Goal: Task Accomplishment & Management: Manage account settings

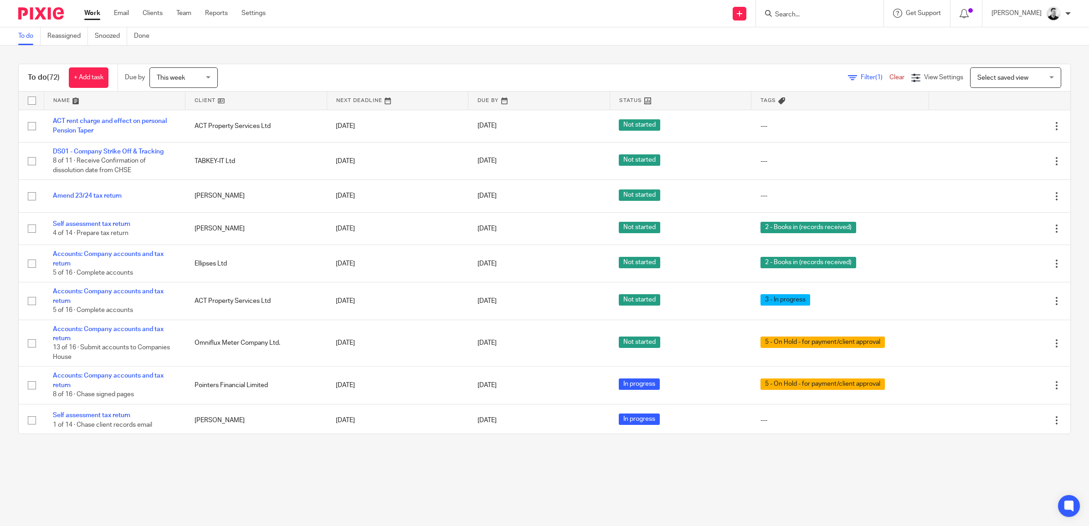
click at [199, 81] on span "This week" at bounding box center [181, 77] width 48 height 19
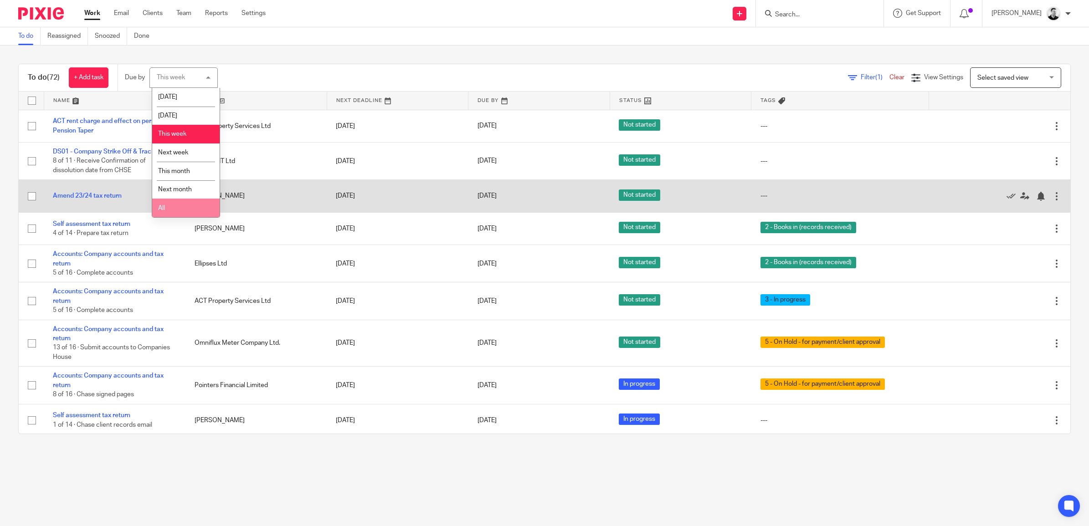
click at [172, 206] on li "All" at bounding box center [185, 208] width 67 height 19
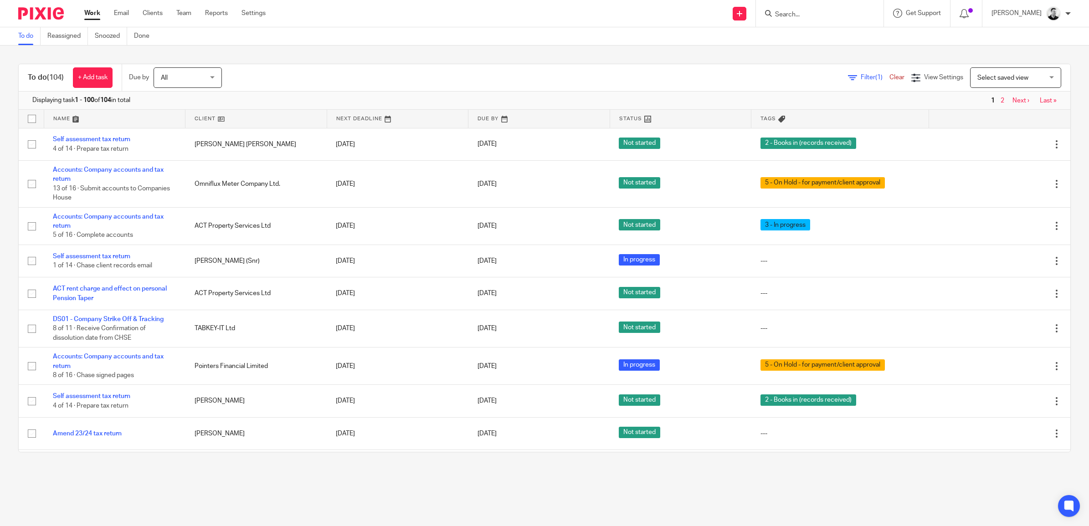
click at [209, 78] on span "All" at bounding box center [185, 77] width 48 height 19
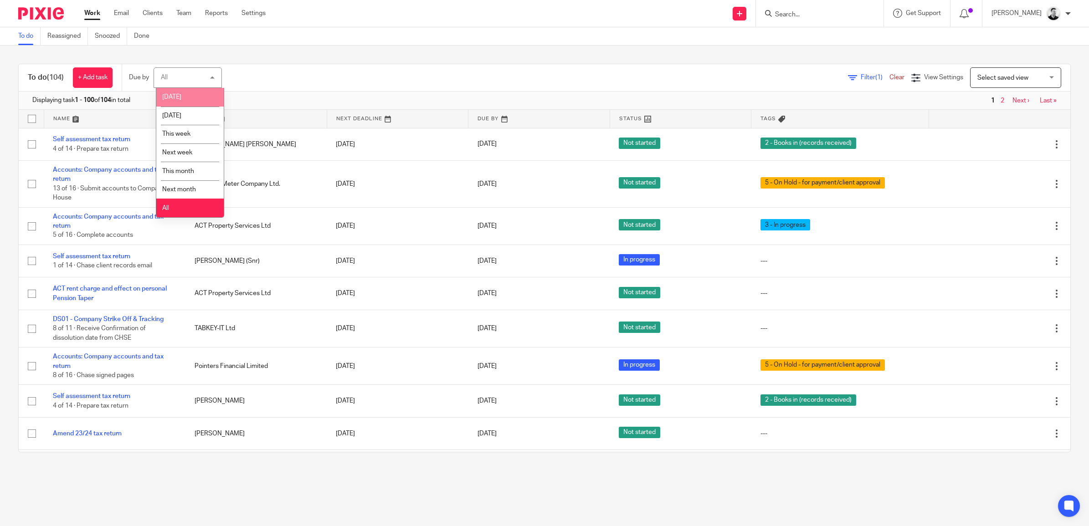
click at [196, 99] on li "[DATE]" at bounding box center [189, 97] width 67 height 19
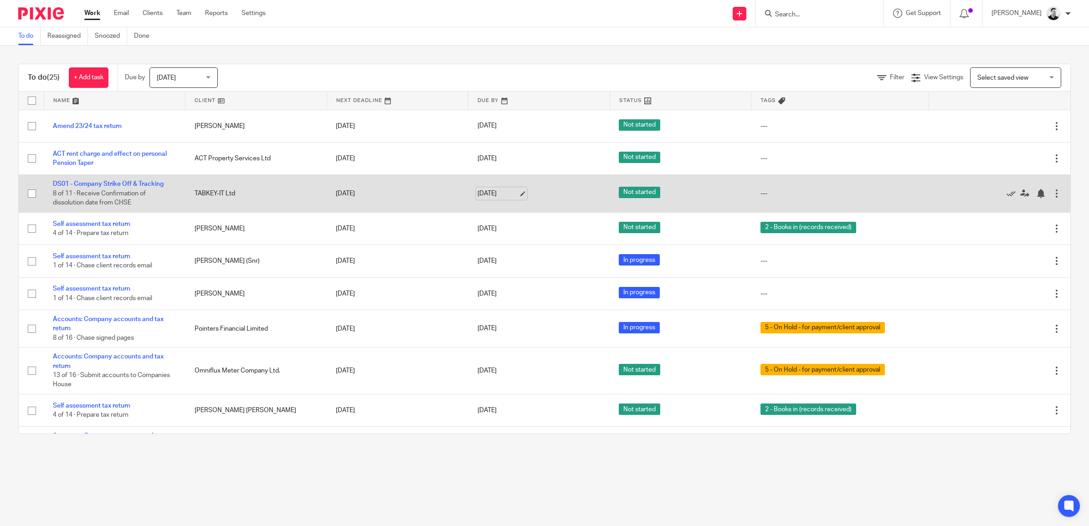
click at [479, 194] on link "[DATE]" at bounding box center [498, 194] width 41 height 10
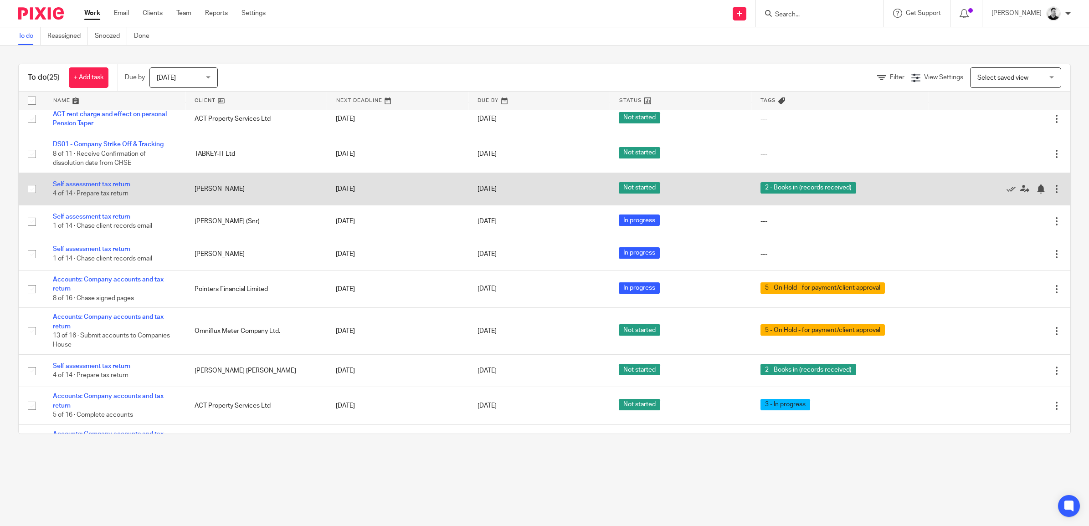
scroll to position [57, 0]
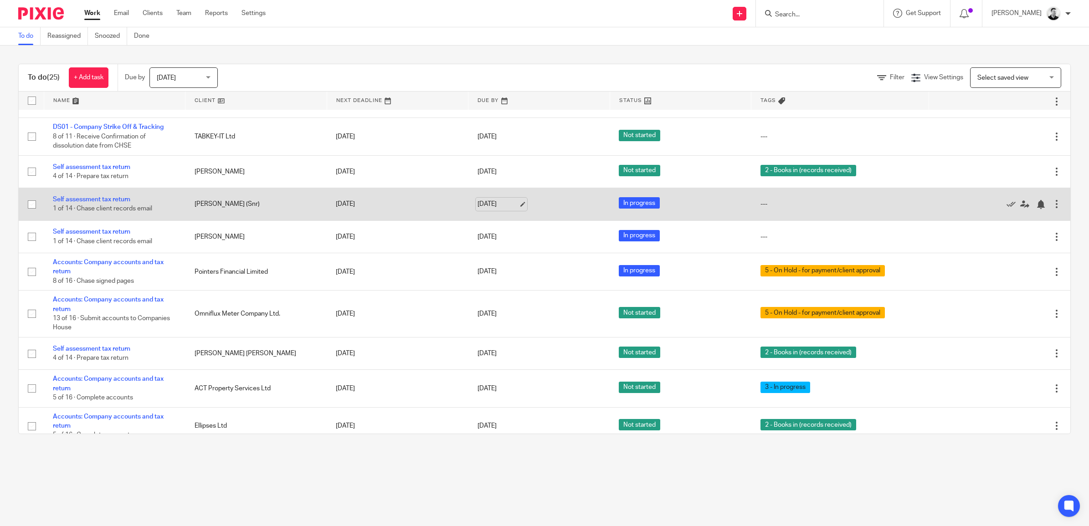
click at [478, 203] on link "[DATE]" at bounding box center [498, 205] width 41 height 10
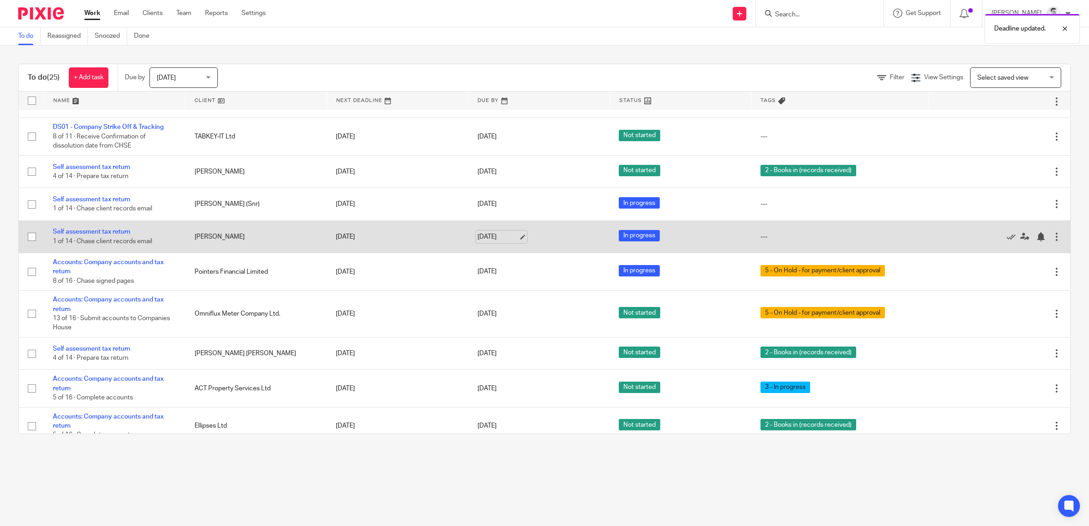
click at [494, 237] on link "[DATE]" at bounding box center [498, 237] width 41 height 10
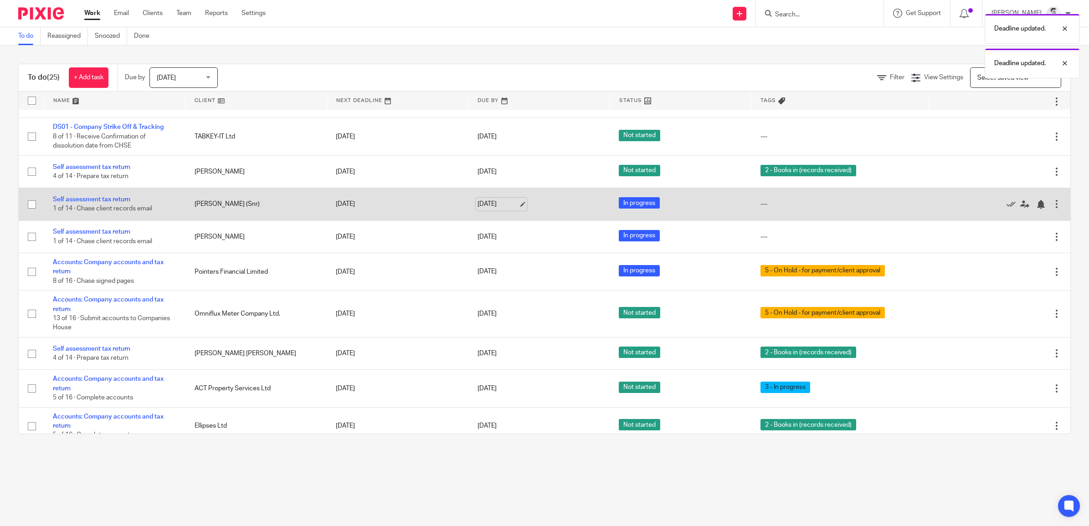
click at [490, 207] on link "[DATE]" at bounding box center [498, 205] width 41 height 10
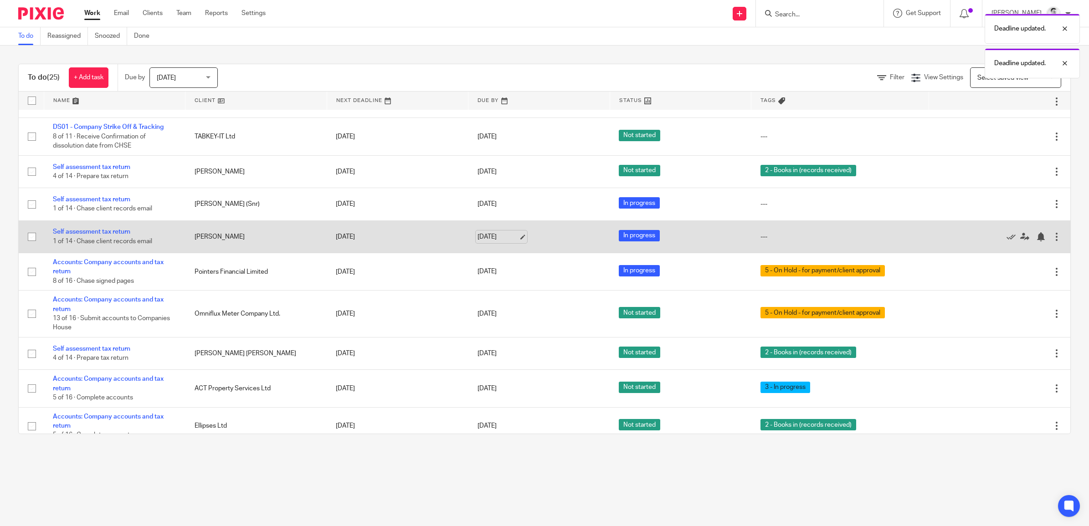
click at [495, 237] on link "25 Sep 2025" at bounding box center [498, 237] width 41 height 10
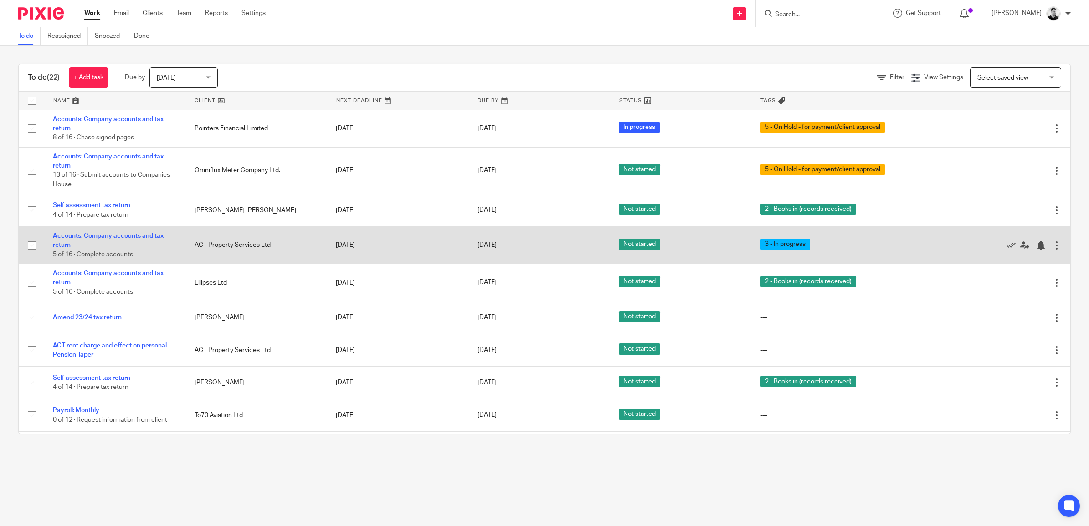
scroll to position [57, 0]
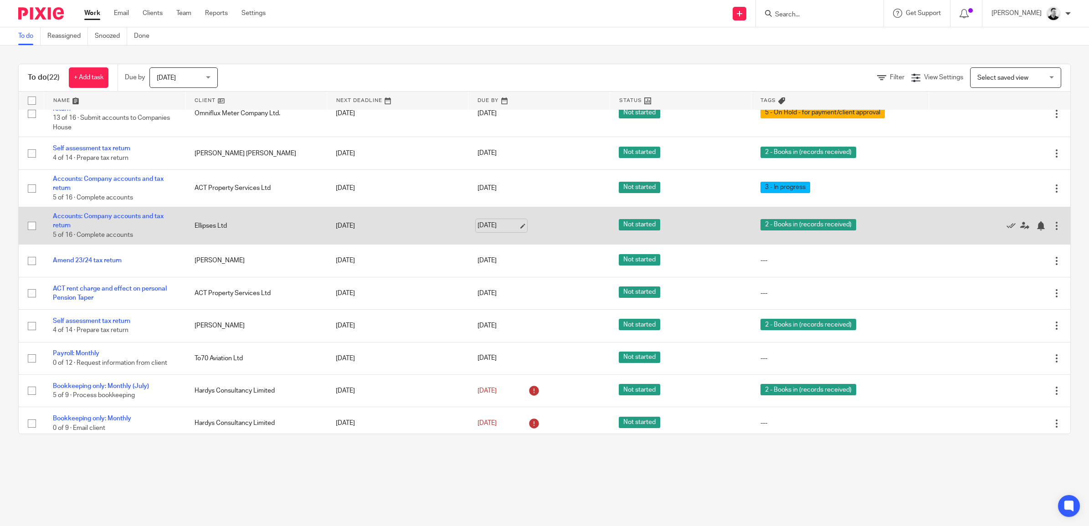
click at [490, 226] on link "22 Sep 2025" at bounding box center [498, 226] width 41 height 10
click at [478, 228] on link "[DATE]" at bounding box center [498, 226] width 41 height 10
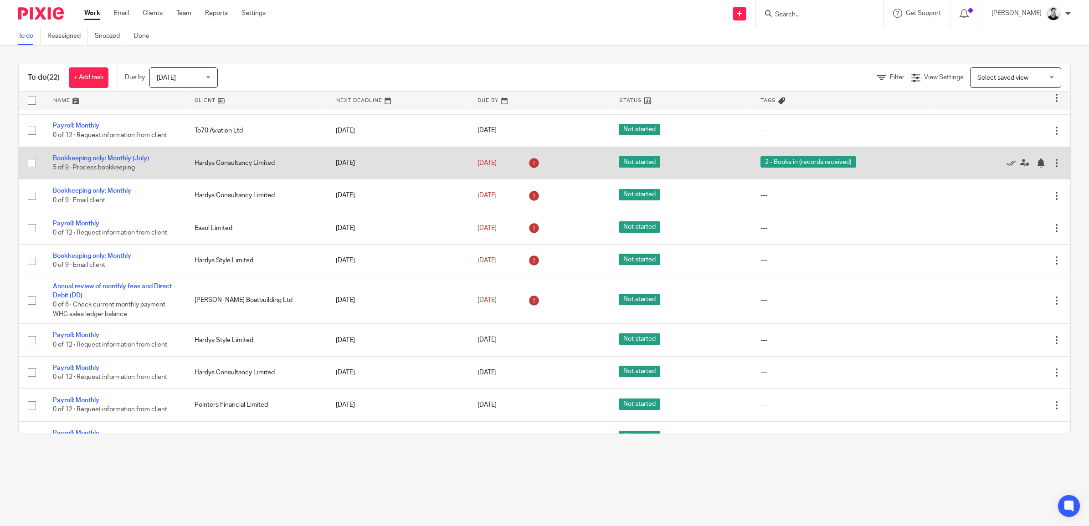
scroll to position [228, 0]
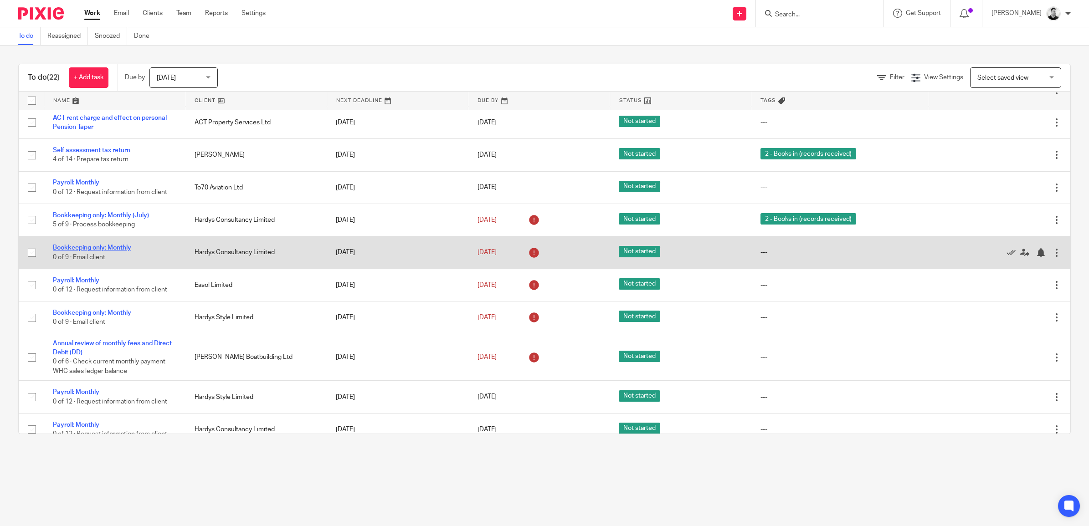
click at [113, 248] on link "Bookkeeping only: Monthly" at bounding box center [92, 248] width 78 height 6
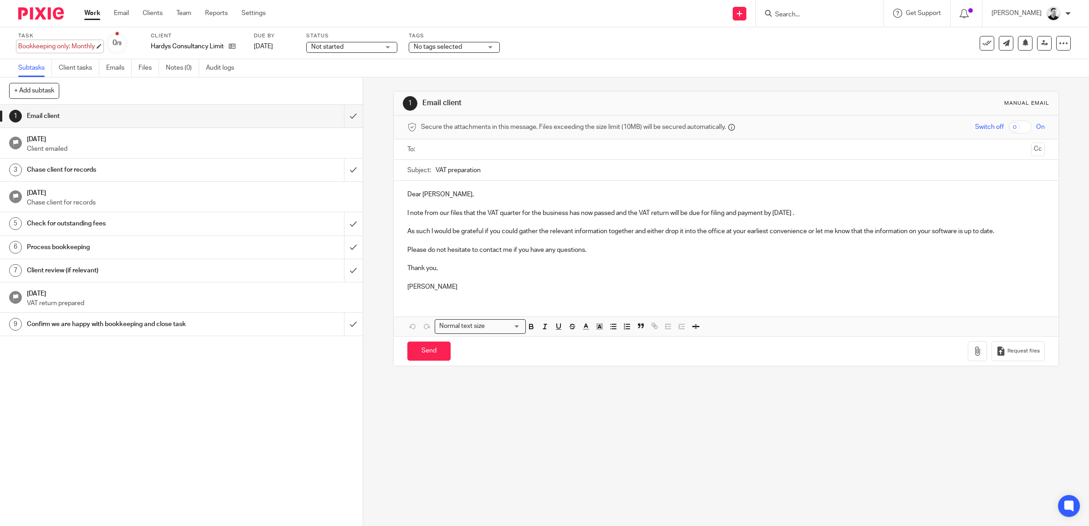
click at [78, 46] on div "Bookkeeping only: Monthly Save Bookkeeping only: Monthly" at bounding box center [56, 46] width 77 height 9
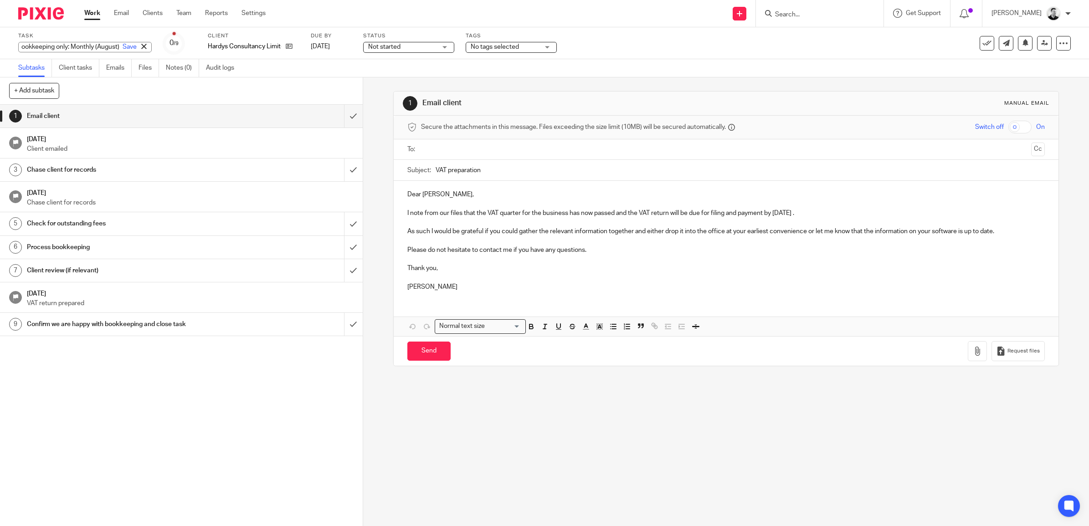
scroll to position [0, 20]
type input "Bookkeeping only: Monthly (August)"
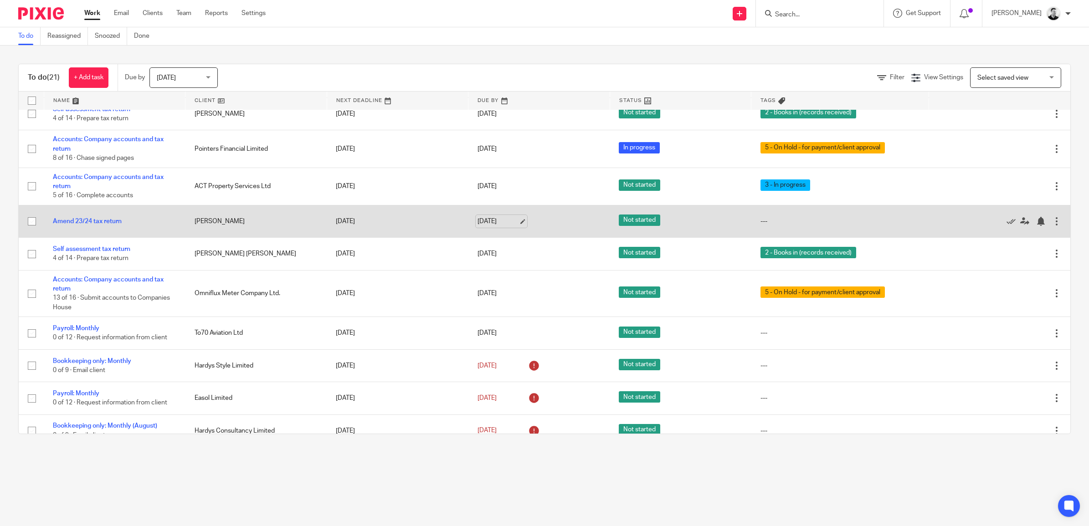
scroll to position [228, 0]
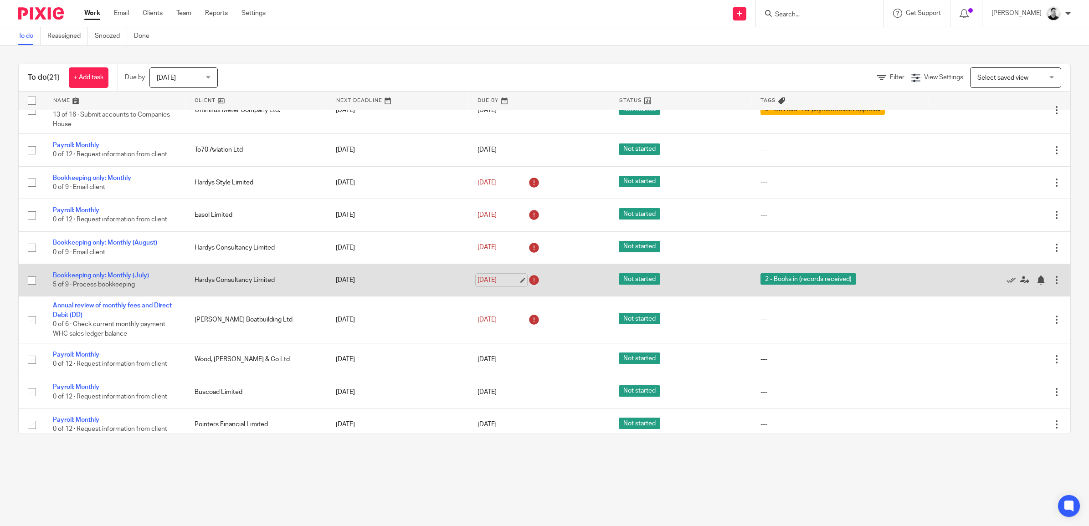
click at [491, 279] on link "[DATE]" at bounding box center [498, 281] width 41 height 10
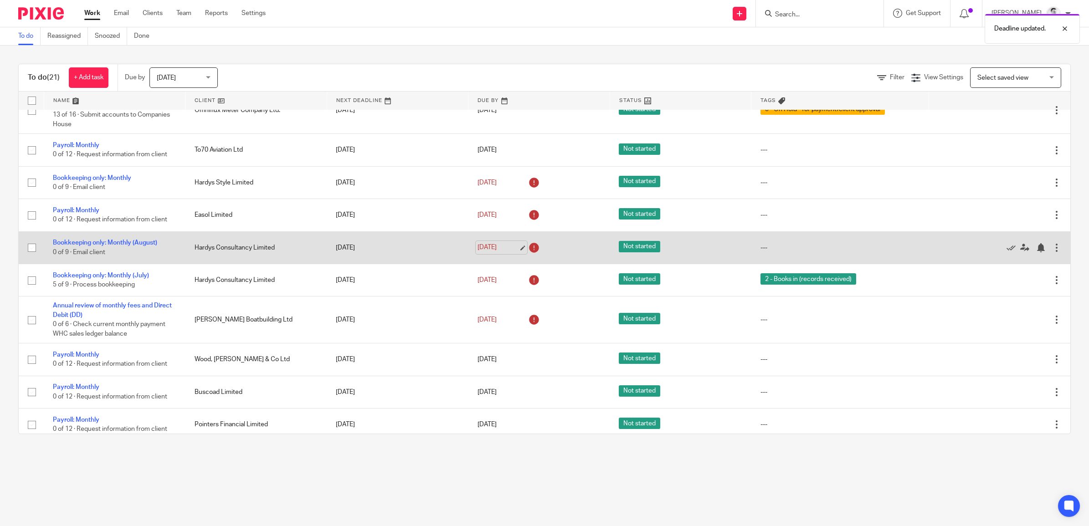
click at [484, 251] on link "[DATE]" at bounding box center [498, 248] width 41 height 10
click at [1036, 249] on div at bounding box center [1040, 247] width 9 height 9
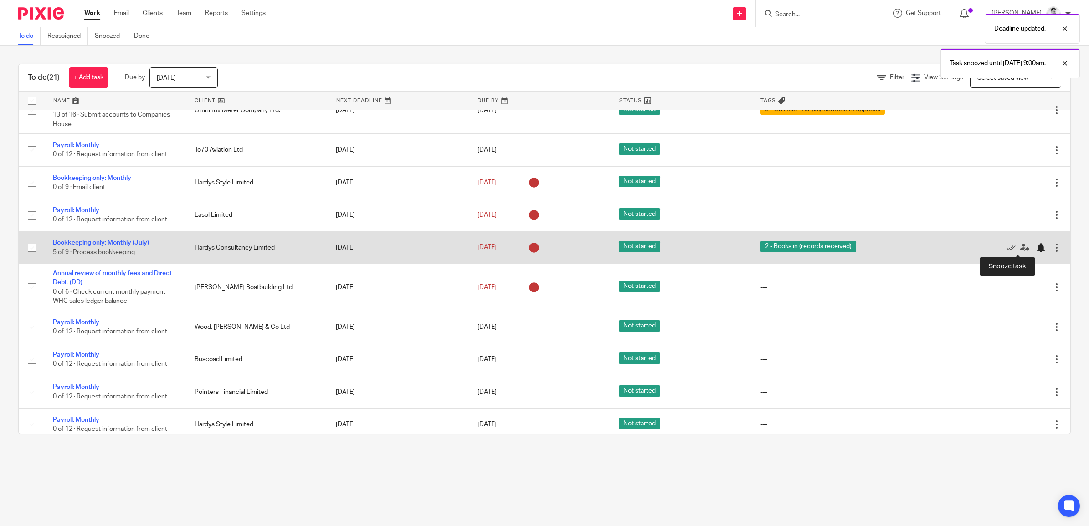
click at [1036, 250] on div at bounding box center [1040, 247] width 9 height 9
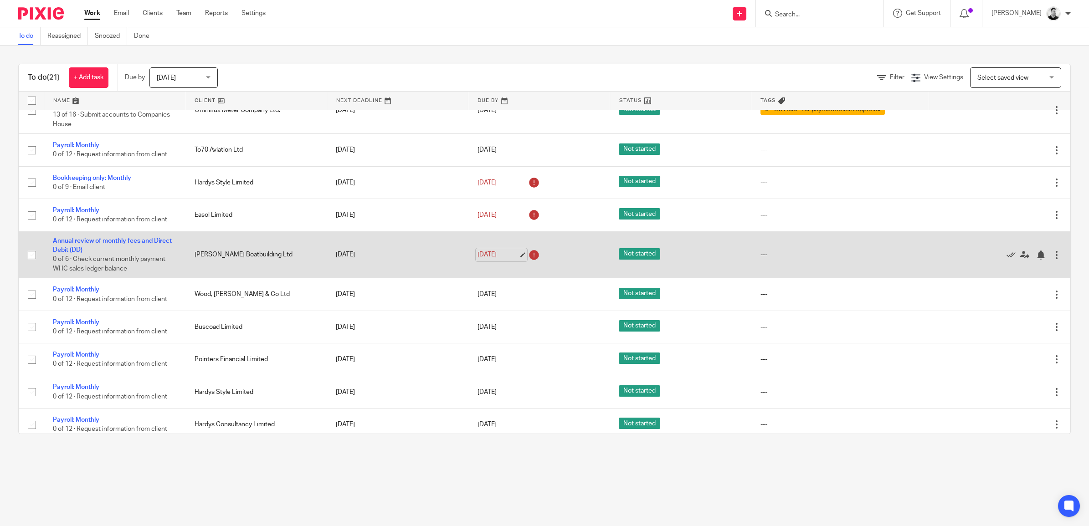
click at [485, 256] on link "30 Sep 2025" at bounding box center [498, 255] width 41 height 10
click at [479, 252] on link "29 Sep 2025" at bounding box center [498, 255] width 41 height 10
click at [1036, 255] on div at bounding box center [1040, 255] width 9 height 9
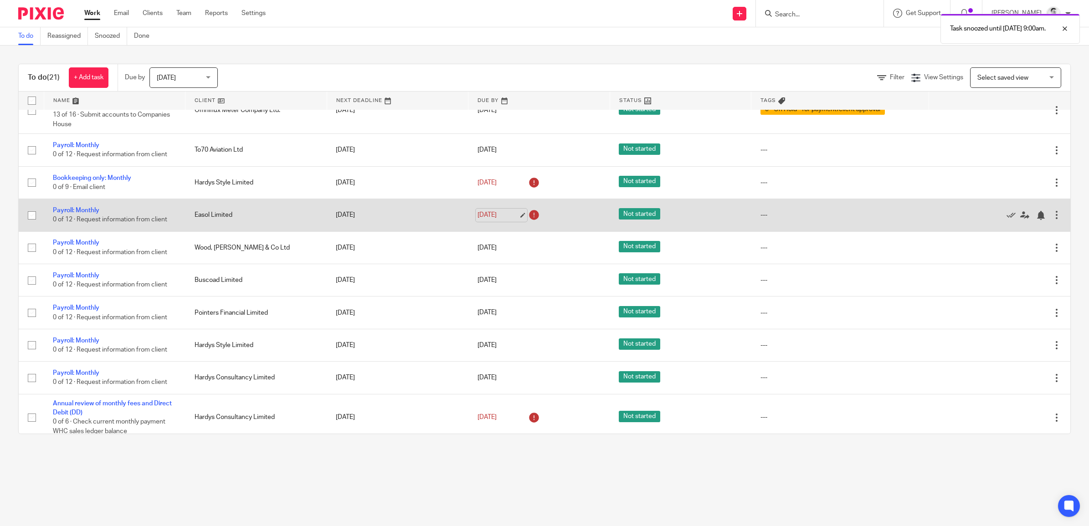
click at [478, 216] on link "26 Sep 2025" at bounding box center [498, 216] width 41 height 10
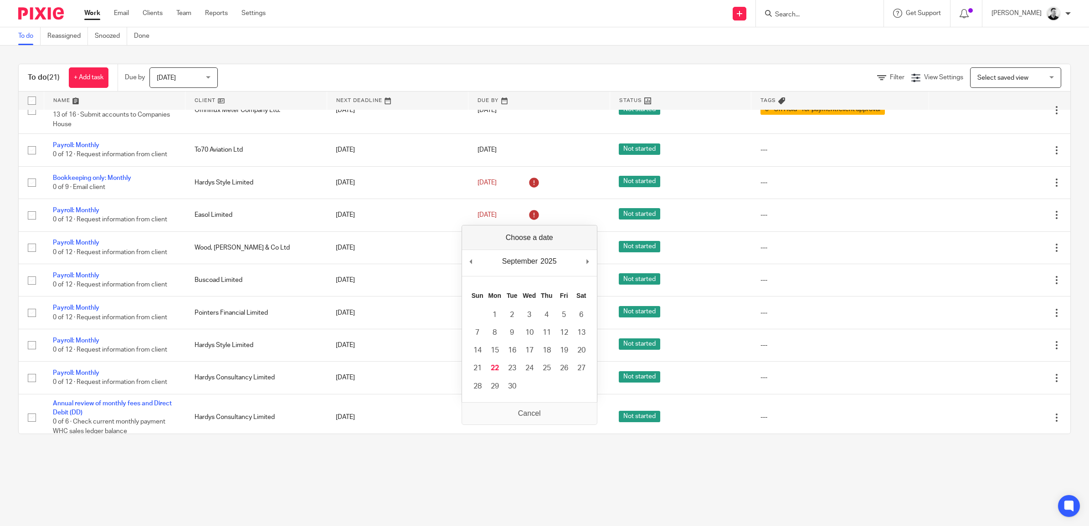
click at [341, 488] on main "To do Reassigned Snoozed Done To do (21) + Add task Due by Today Today Today To…" at bounding box center [544, 263] width 1089 height 526
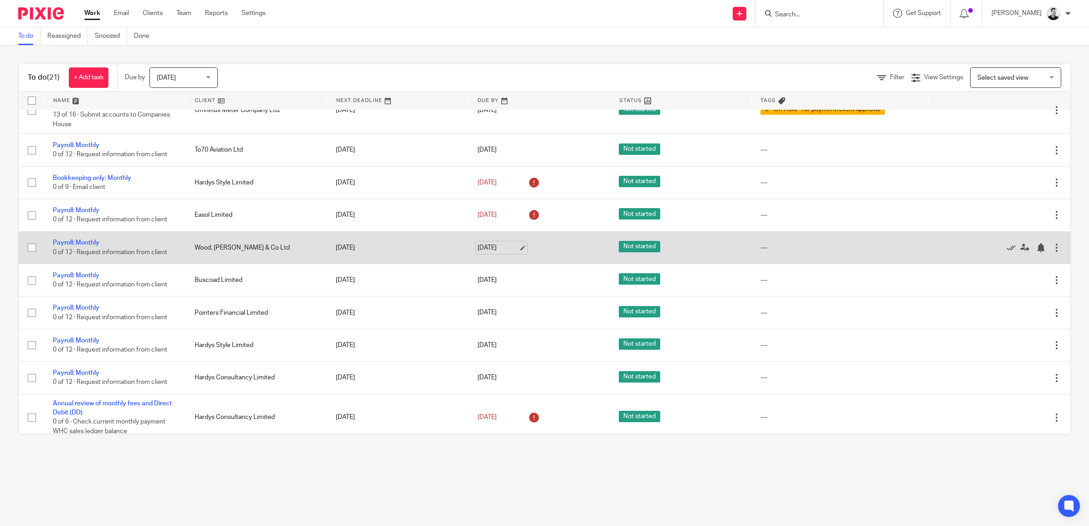
click at [484, 246] on link "30 Sep 2025" at bounding box center [498, 248] width 41 height 10
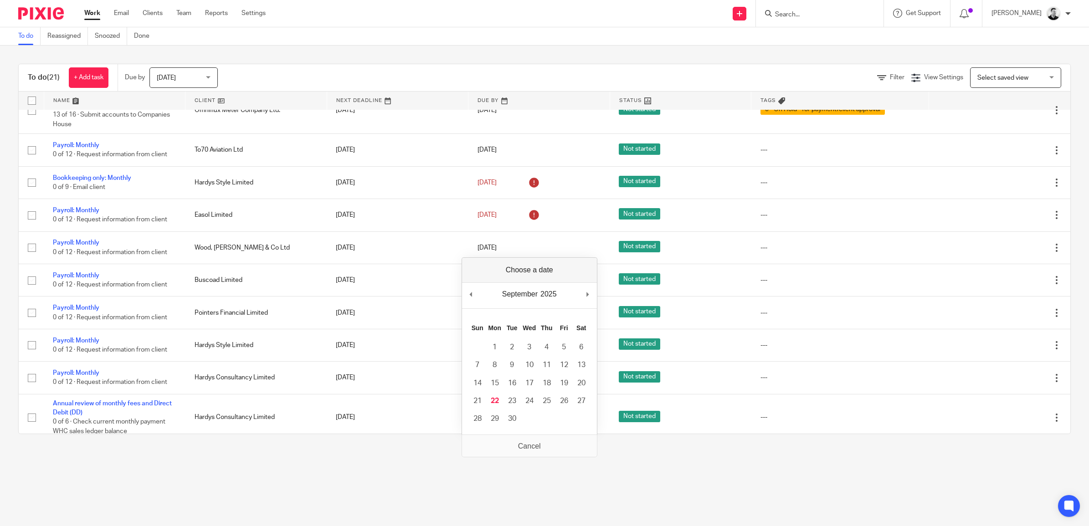
click at [401, 470] on main "To do Reassigned Snoozed Done To do (21) + Add task Due by Today Today Today To…" at bounding box center [544, 263] width 1089 height 526
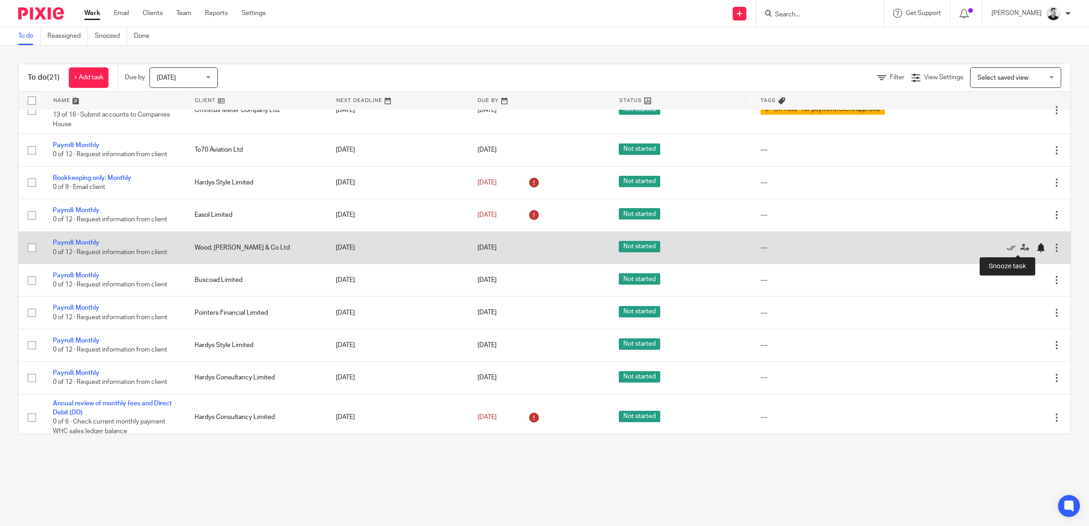
click at [1036, 247] on div at bounding box center [1040, 247] width 9 height 9
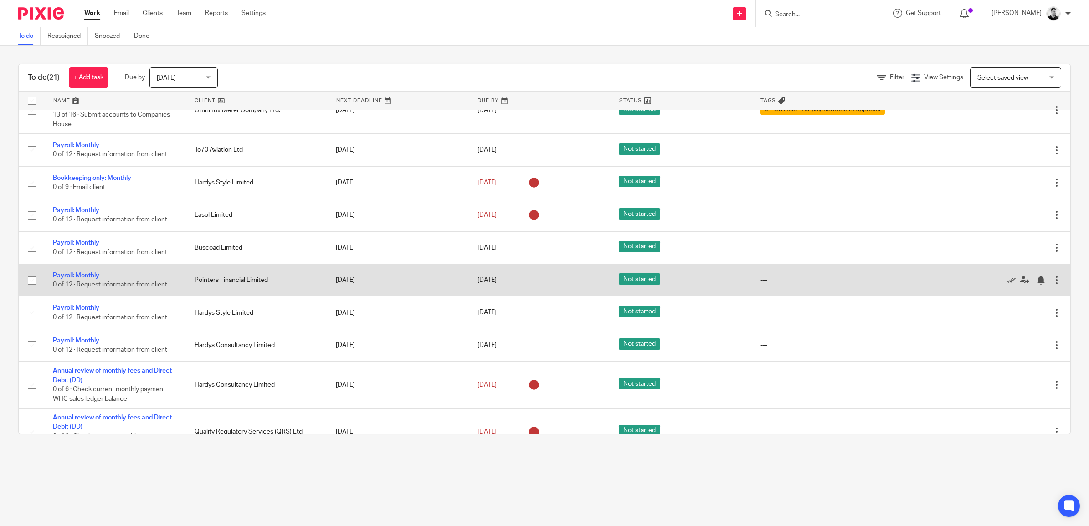
click at [89, 278] on link "Payroll: Monthly" at bounding box center [76, 276] width 46 height 6
click at [484, 279] on link "30 Sep 2025" at bounding box center [498, 281] width 41 height 10
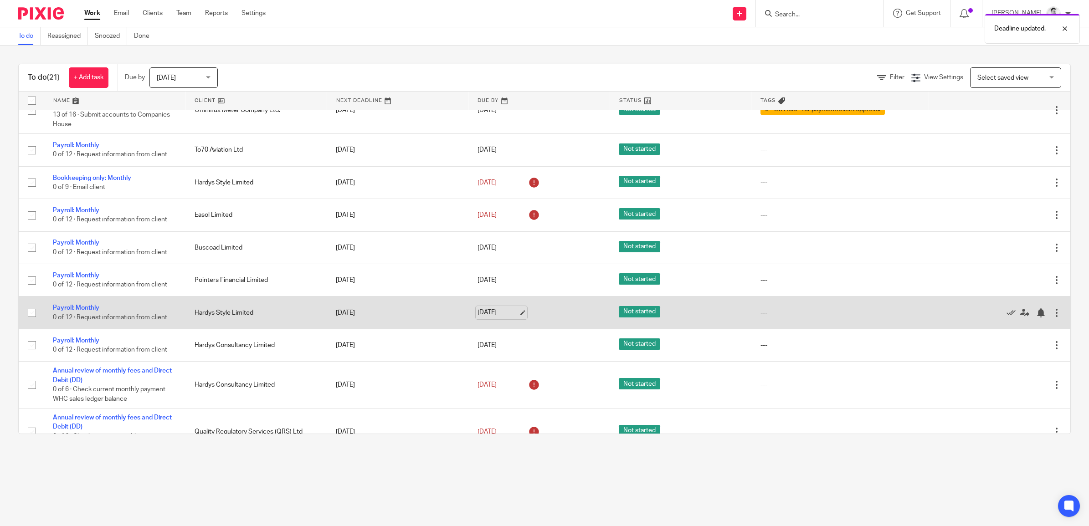
click at [486, 311] on link "30 Sep 2025" at bounding box center [498, 313] width 41 height 10
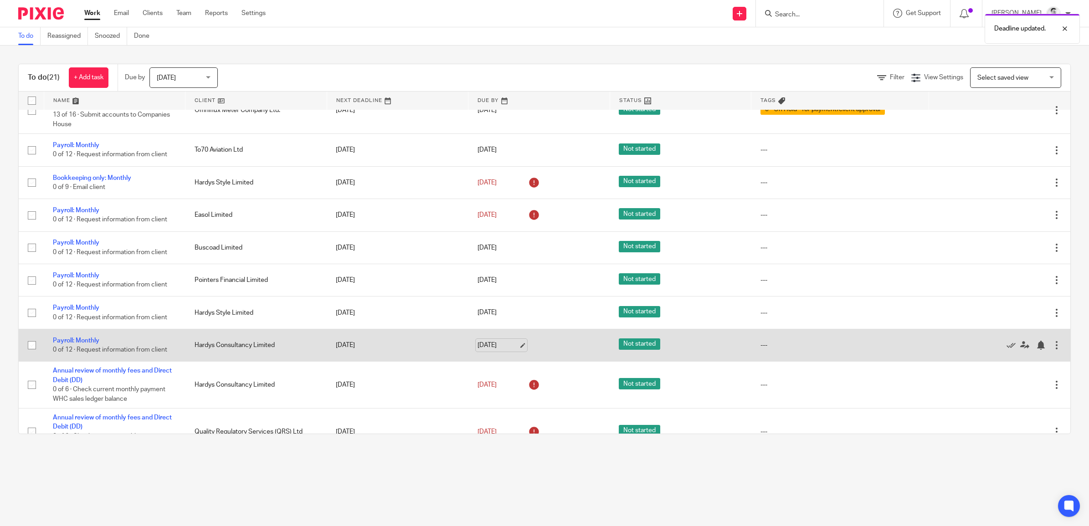
click at [491, 345] on link "30 Sep 2025" at bounding box center [498, 346] width 41 height 10
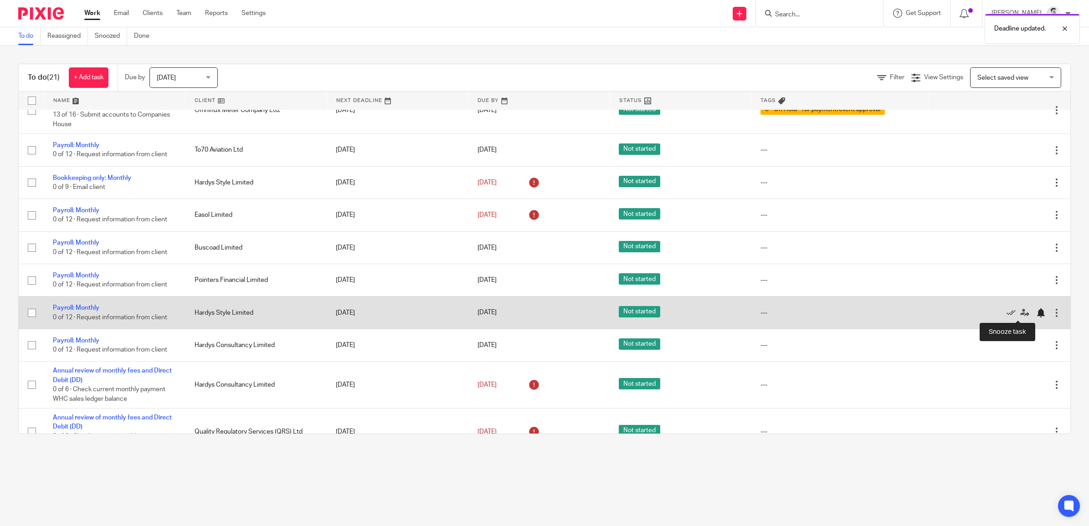
click at [1036, 311] on div at bounding box center [1040, 313] width 9 height 9
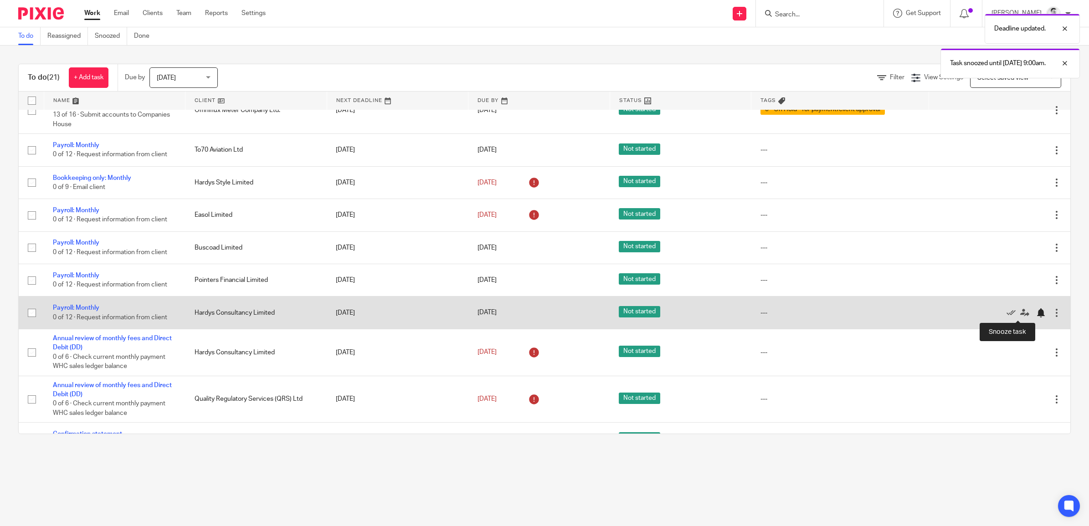
click at [1036, 315] on div at bounding box center [1040, 313] width 9 height 9
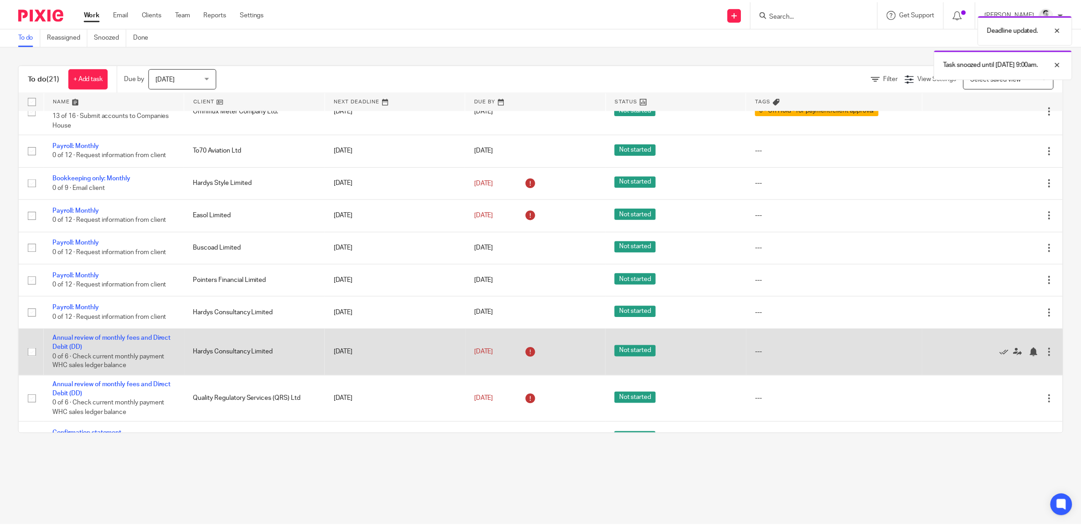
scroll to position [217, 0]
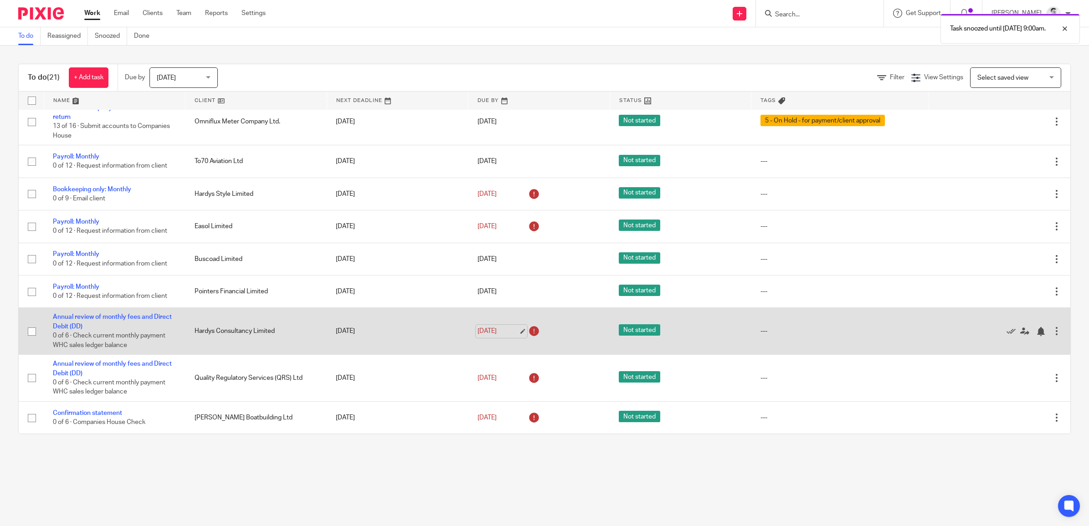
click at [493, 329] on link "30 Sep 2025" at bounding box center [498, 332] width 41 height 10
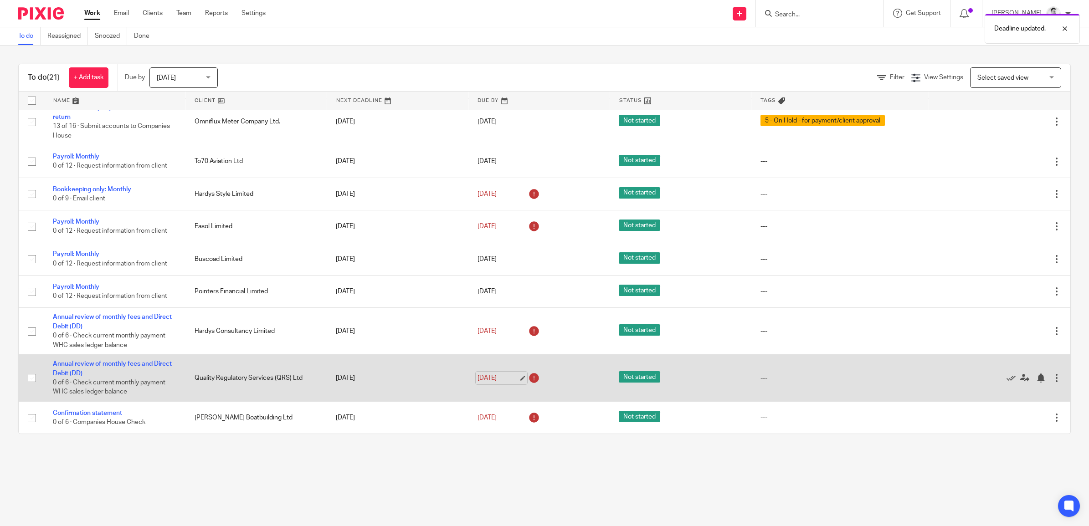
click at [489, 380] on link "30 Sep 2025" at bounding box center [498, 379] width 41 height 10
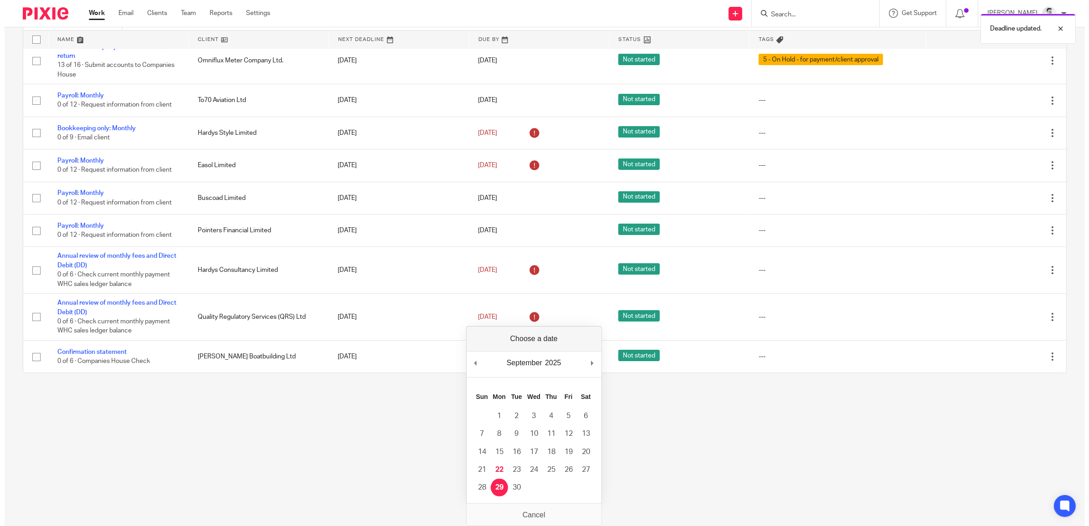
scroll to position [0, 0]
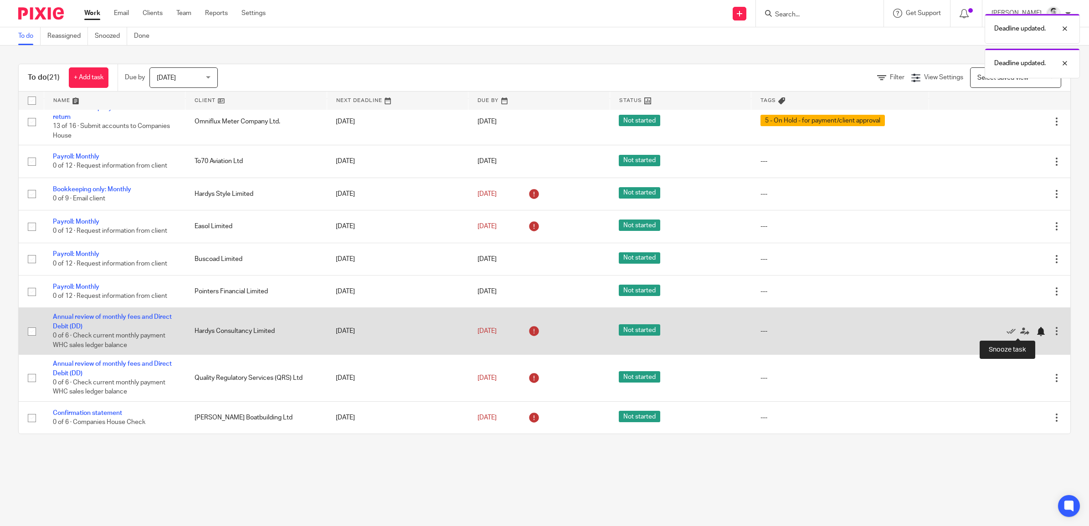
click at [1036, 332] on div at bounding box center [1040, 331] width 9 height 9
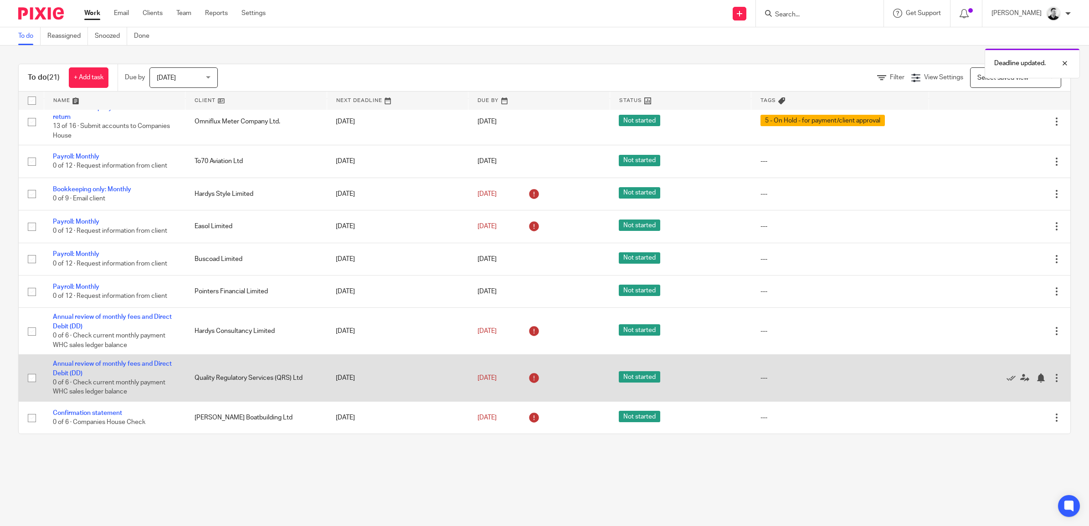
scroll to position [170, 0]
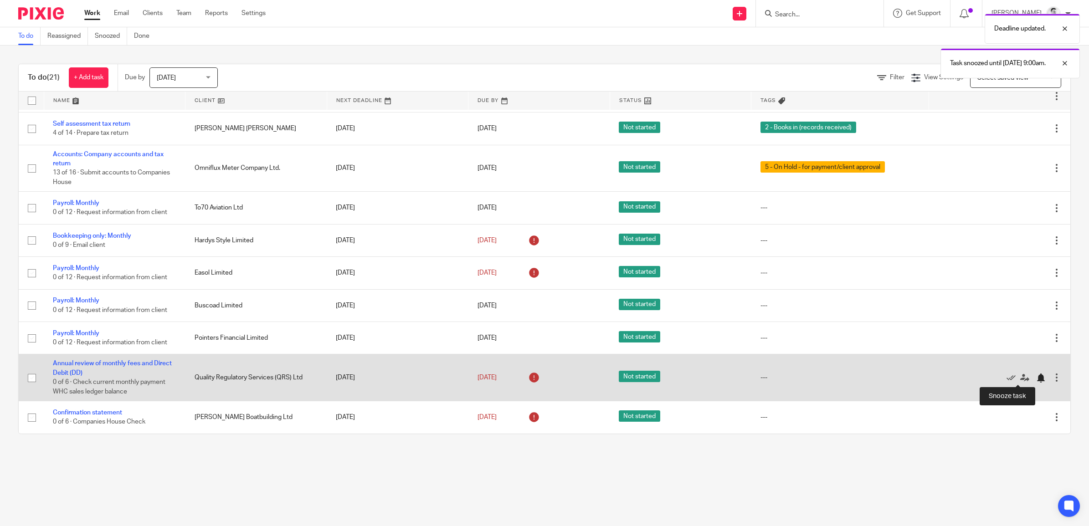
click at [1036, 379] on div at bounding box center [1040, 378] width 9 height 9
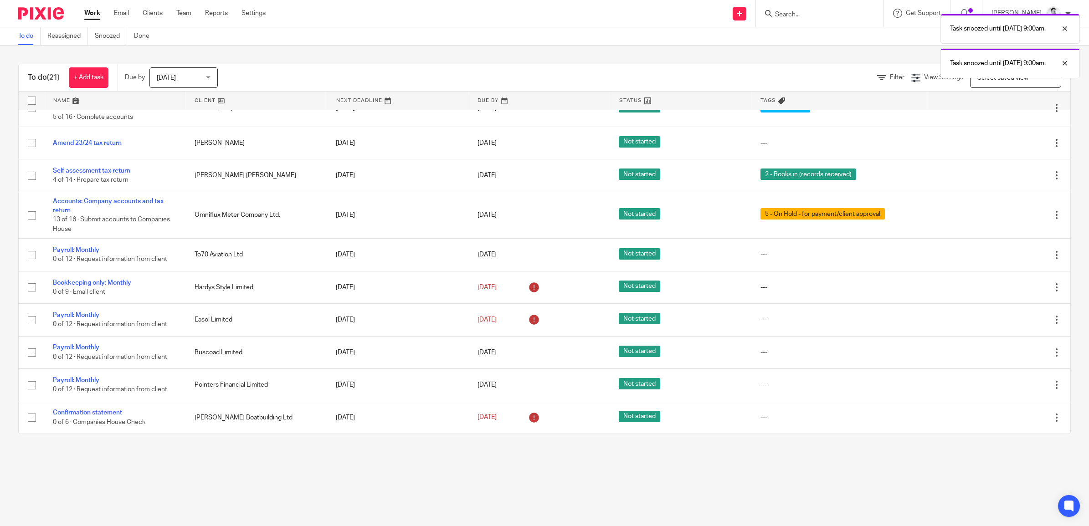
scroll to position [124, 0]
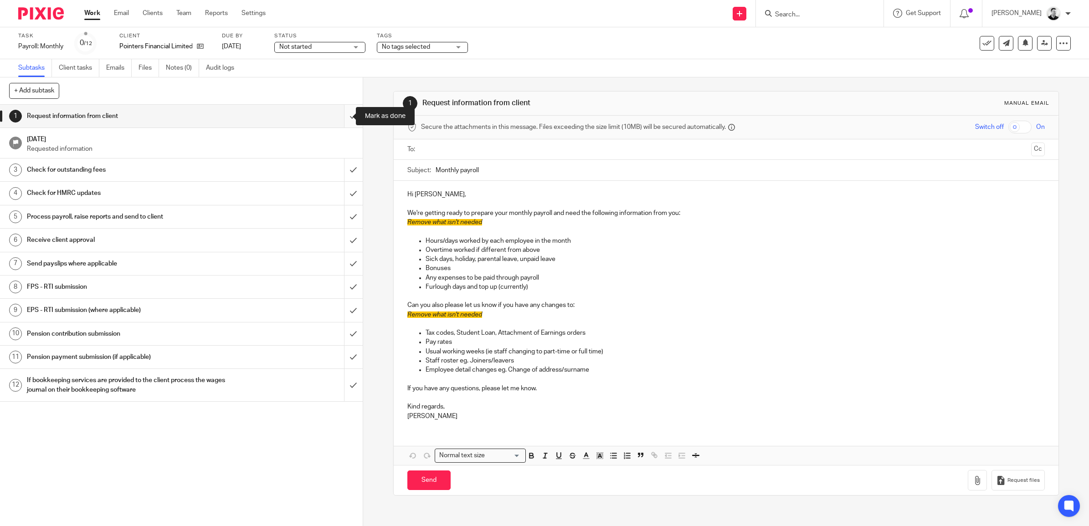
click at [341, 114] on input "submit" at bounding box center [181, 116] width 363 height 23
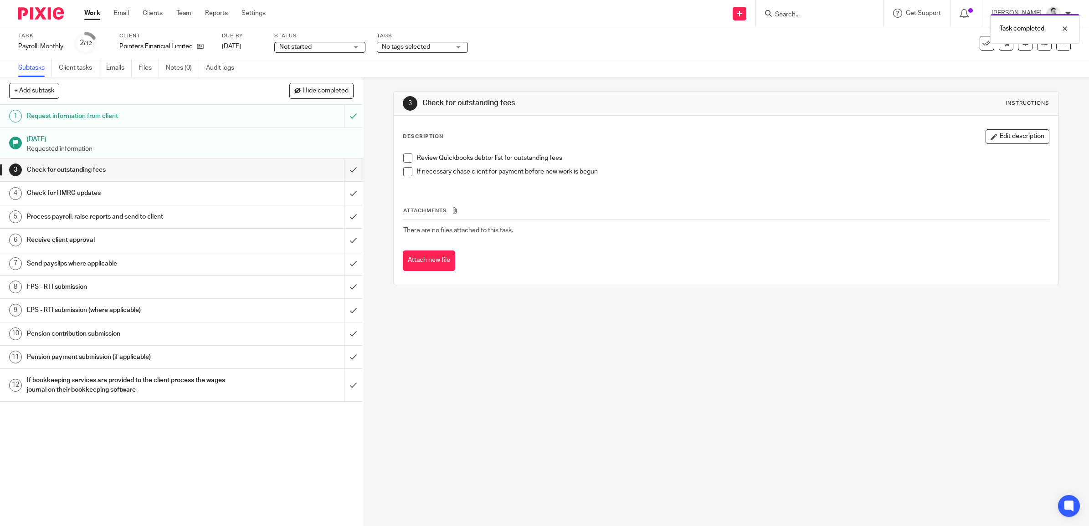
click at [337, 165] on input "submit" at bounding box center [181, 170] width 363 height 23
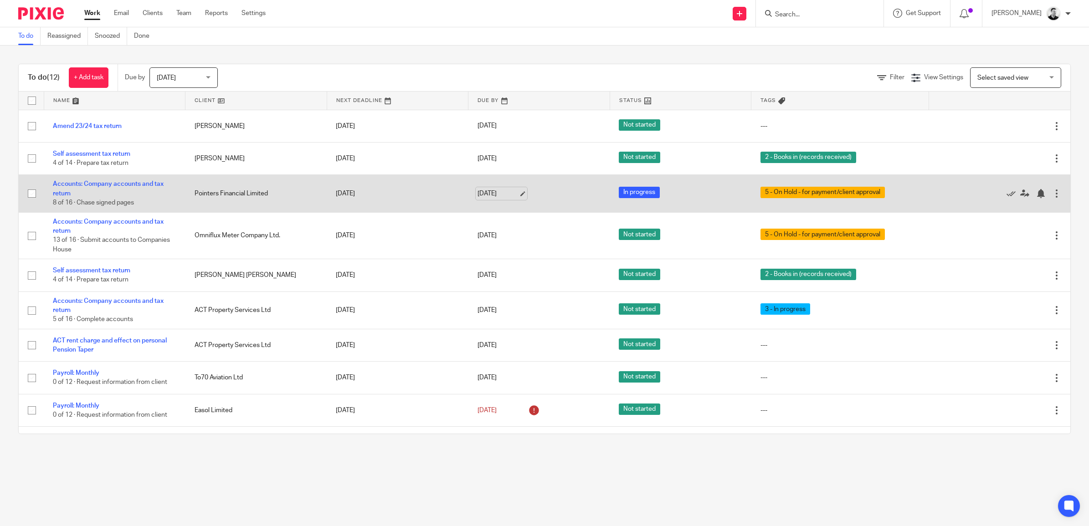
click at [493, 195] on link "22 Sep 2025" at bounding box center [498, 194] width 41 height 10
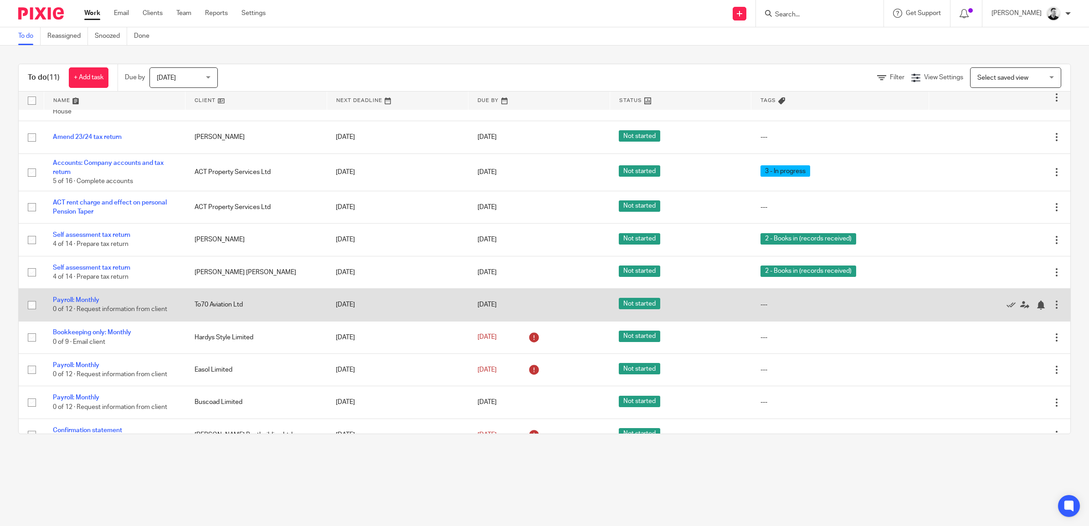
scroll to position [53, 0]
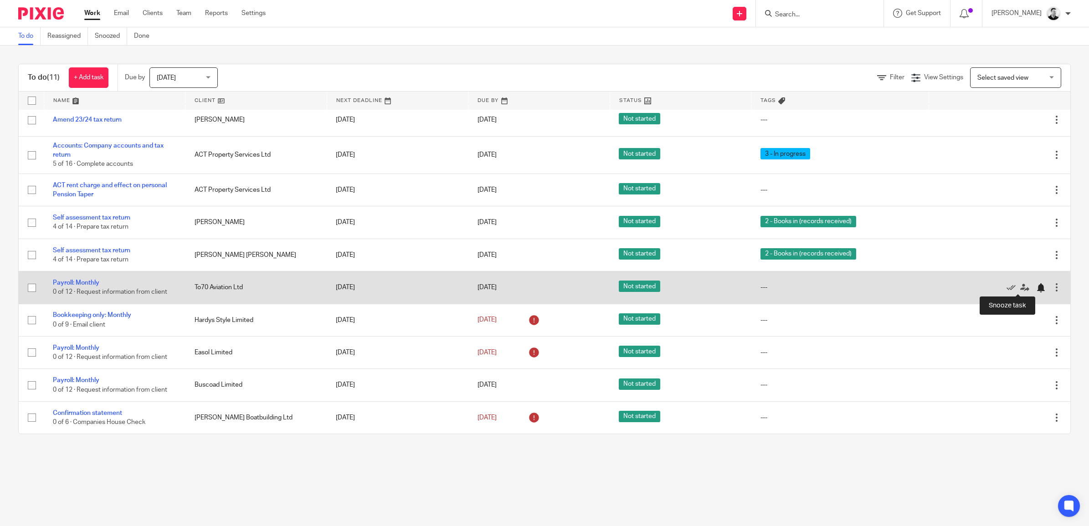
click at [1036, 286] on div at bounding box center [1040, 287] width 9 height 9
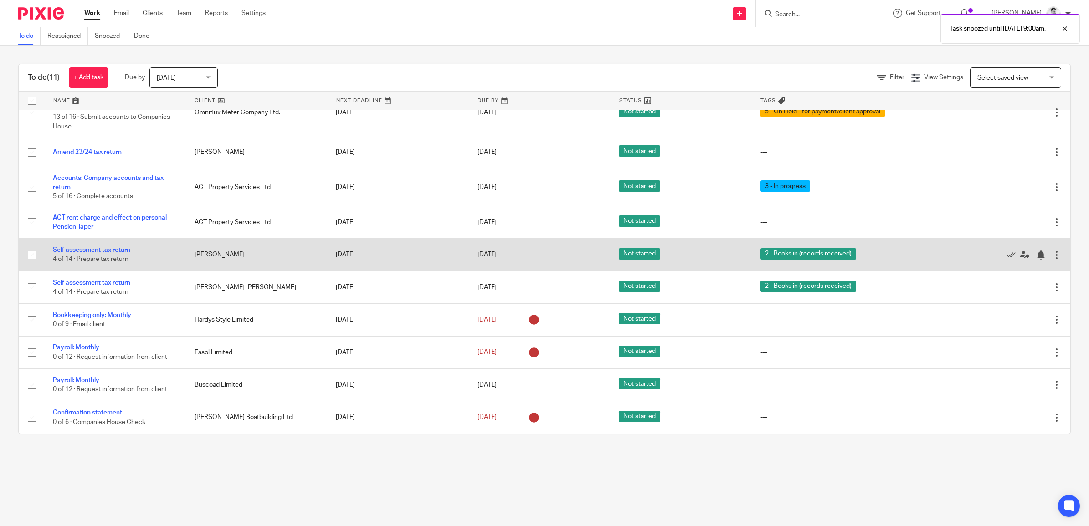
scroll to position [21, 0]
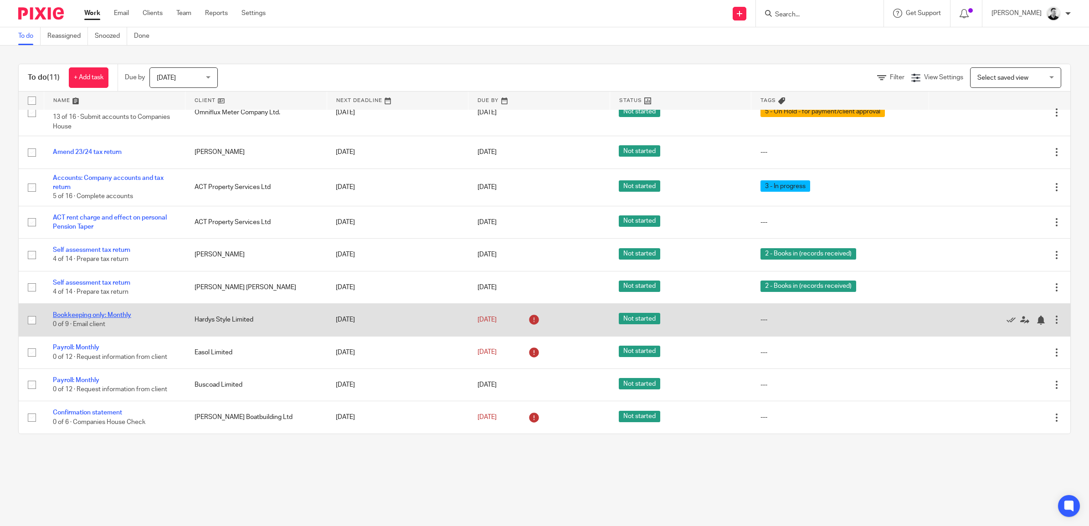
click at [112, 317] on link "Bookkeeping only: Monthly" at bounding box center [92, 315] width 78 height 6
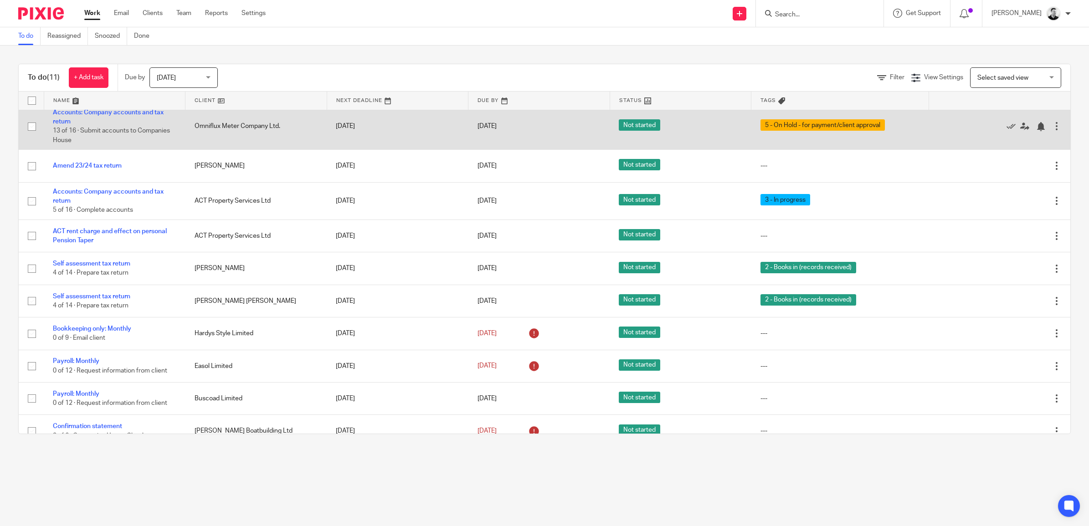
scroll to position [0, 0]
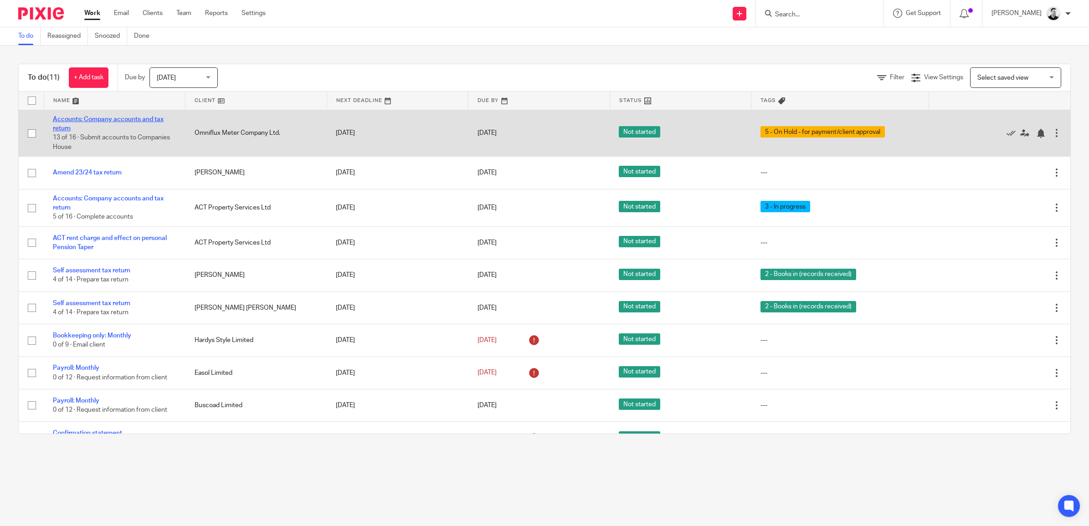
click at [126, 119] on link "Accounts: Company accounts and tax return" at bounding box center [108, 123] width 111 height 15
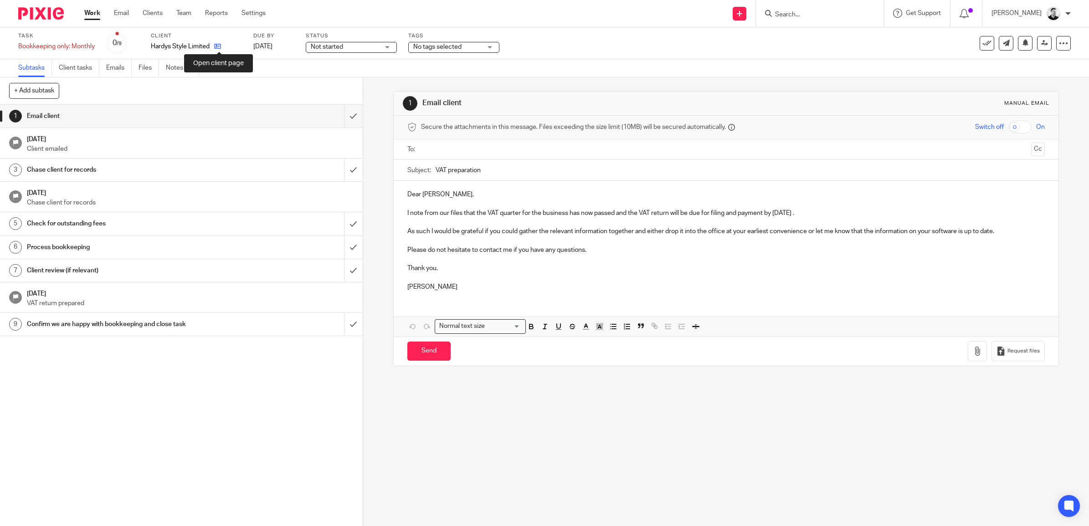
click at [220, 46] on icon at bounding box center [217, 46] width 7 height 7
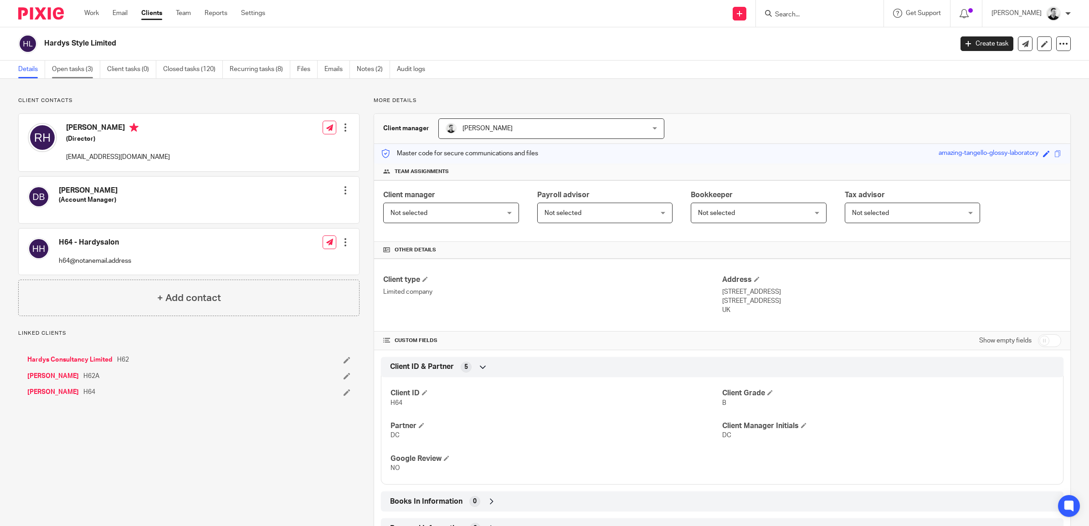
click at [61, 71] on link "Open tasks (3)" at bounding box center [76, 70] width 48 height 18
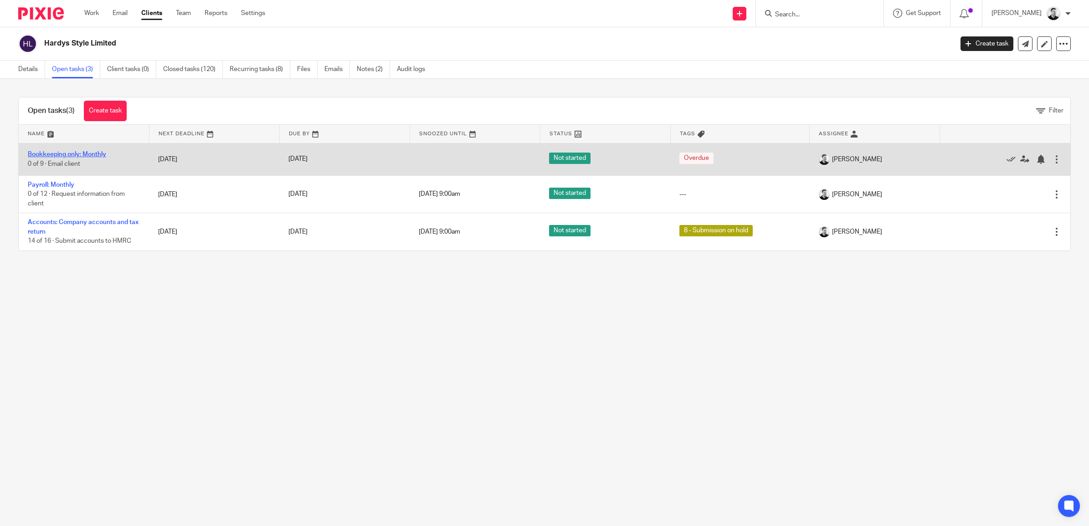
click at [98, 155] on link "Bookkeeping only: Monthly" at bounding box center [67, 154] width 78 height 6
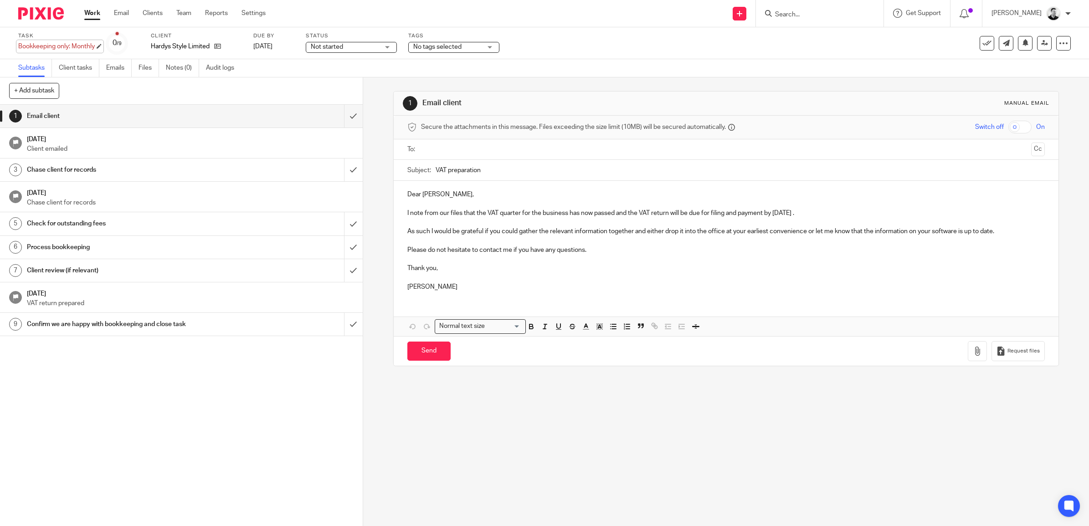
click at [57, 44] on div "Bookkeeping only: Monthly Save Bookkeeping only: Monthly" at bounding box center [56, 46] width 77 height 9
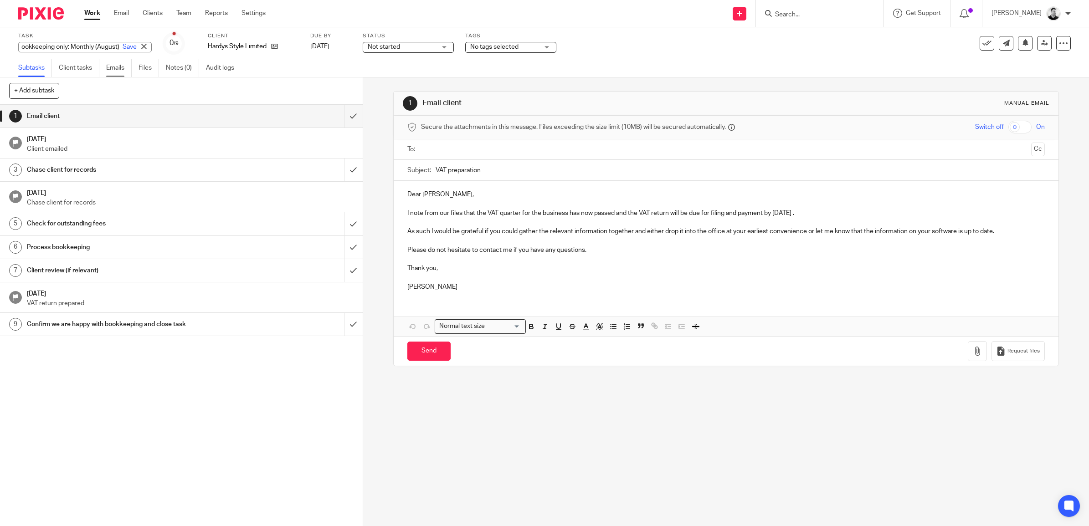
scroll to position [0, 20]
type input "Bookkeeping only: Monthly (August)"
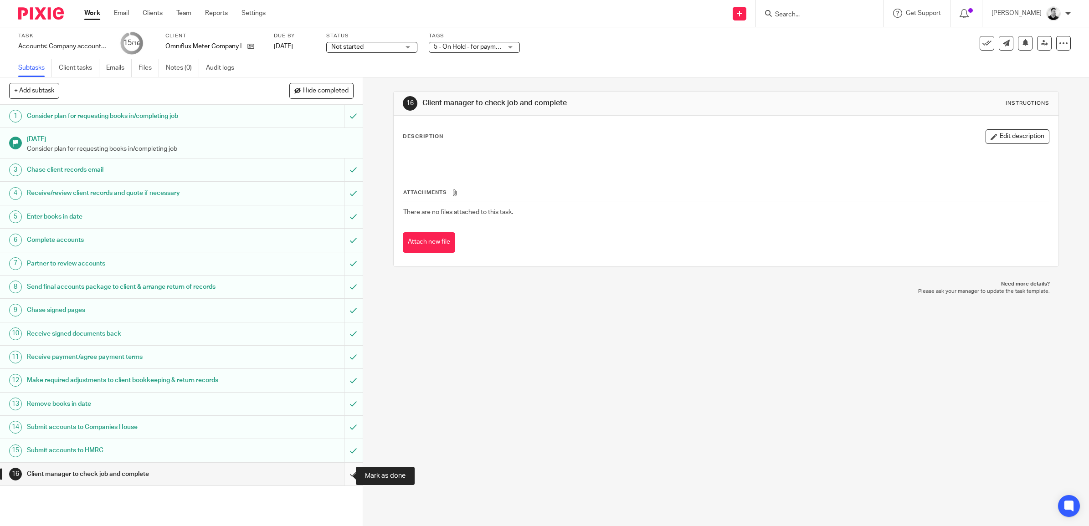
click at [342, 477] on input "submit" at bounding box center [181, 474] width 363 height 23
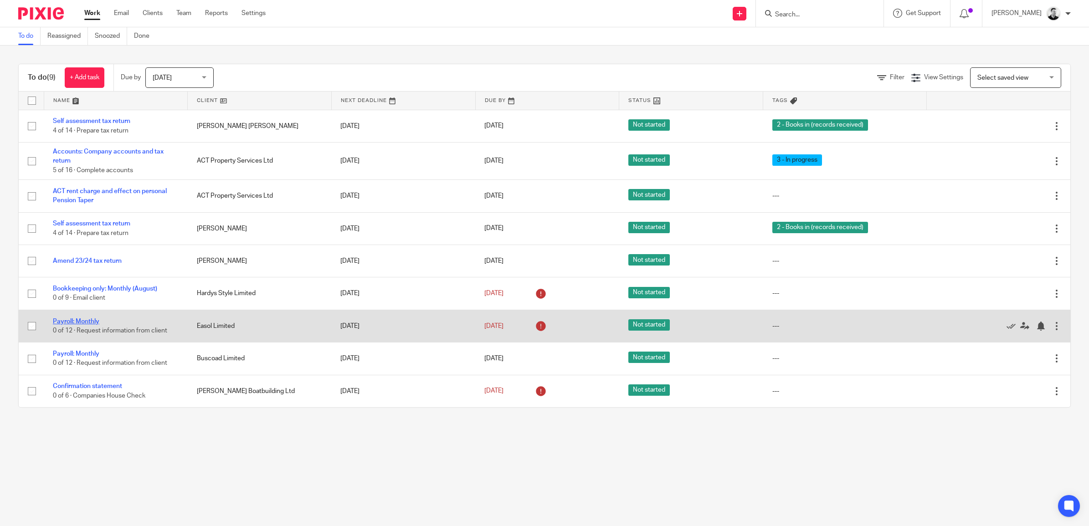
click at [81, 319] on link "Payroll: Monthly" at bounding box center [76, 322] width 46 height 6
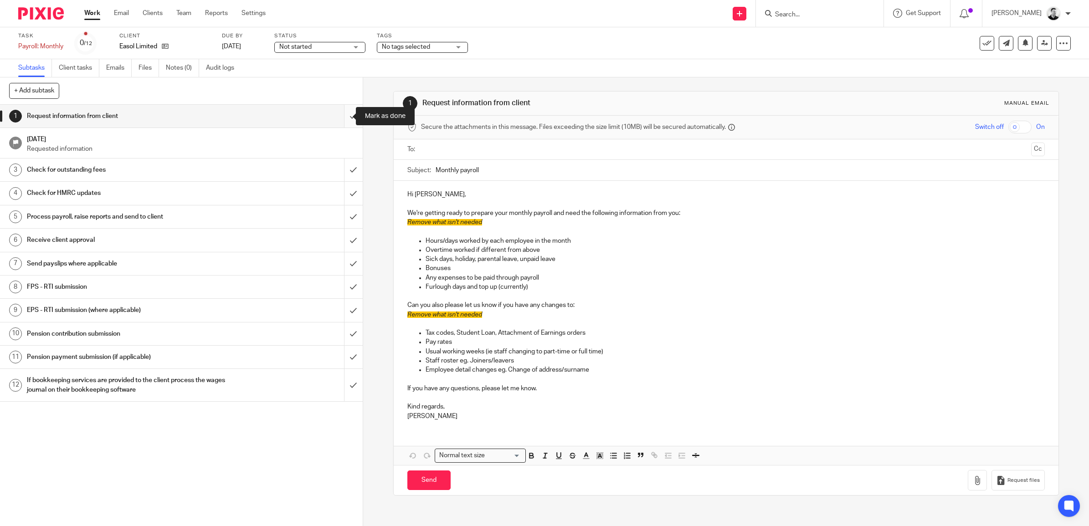
click at [337, 115] on input "submit" at bounding box center [181, 116] width 363 height 23
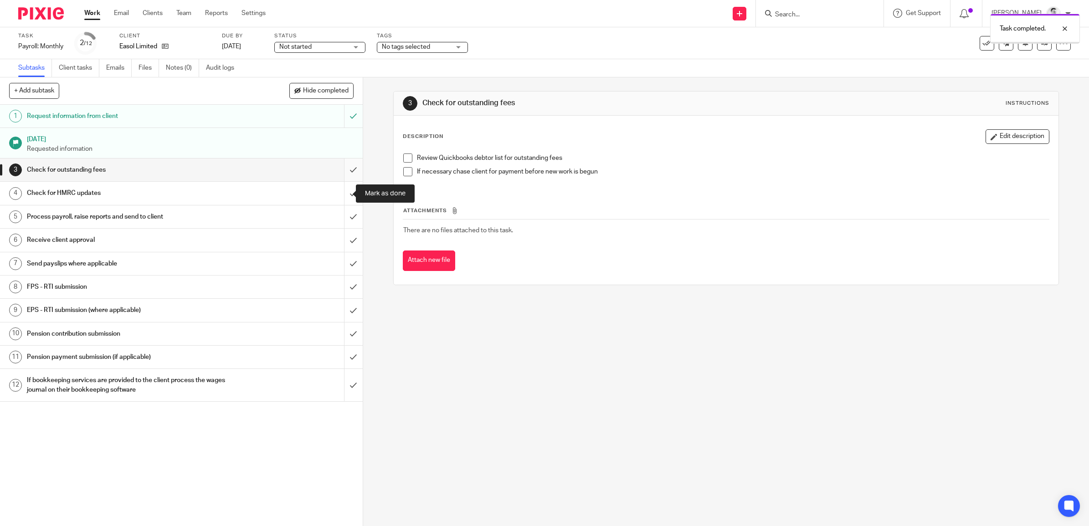
click at [339, 168] on input "submit" at bounding box center [181, 170] width 363 height 23
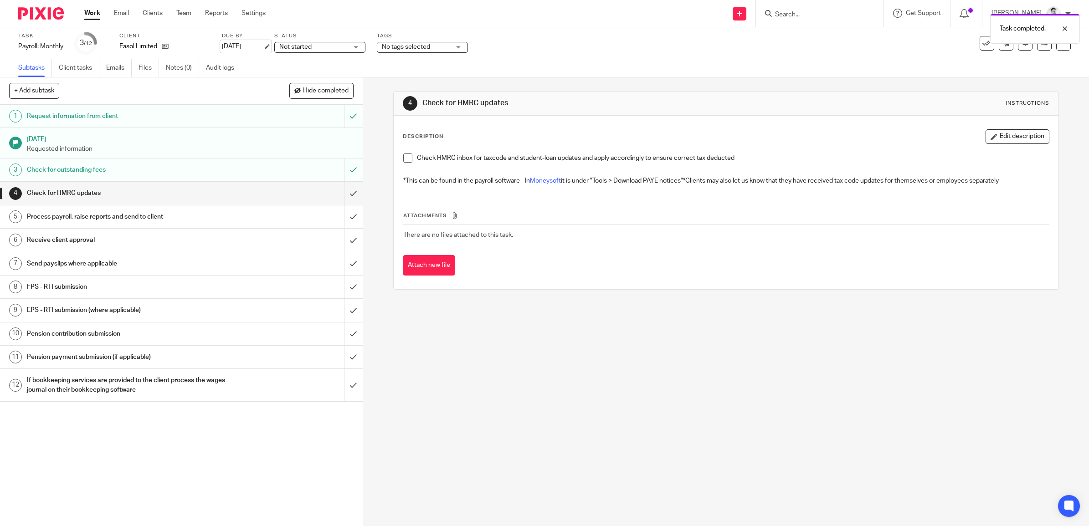
click at [247, 43] on link "[DATE]" at bounding box center [242, 47] width 41 height 10
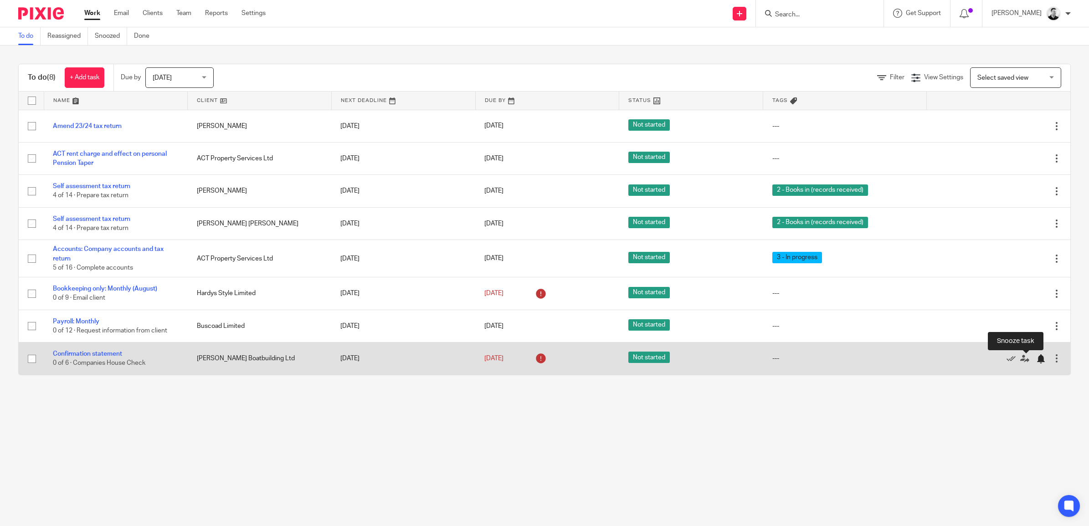
click at [1036, 359] on div at bounding box center [1040, 359] width 9 height 9
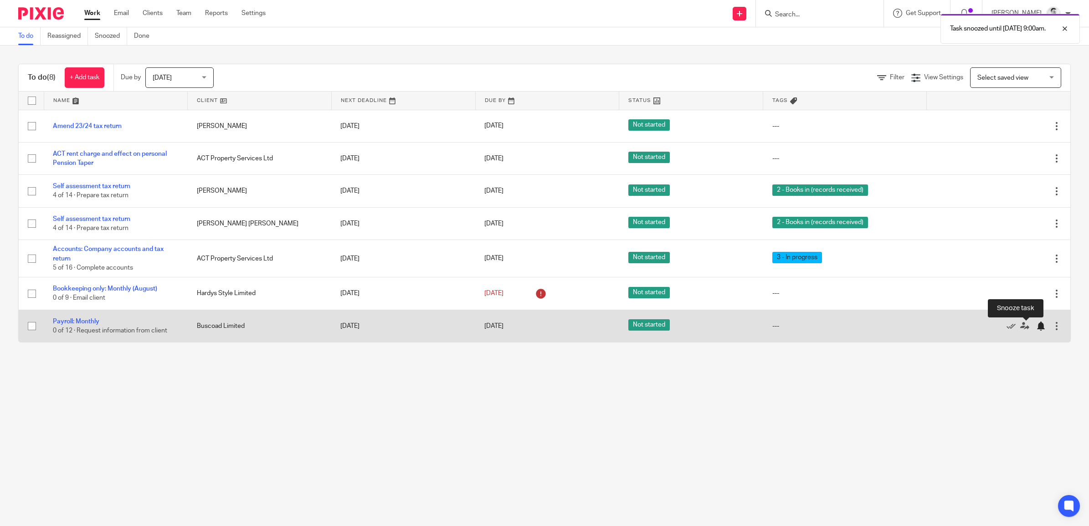
click at [1036, 326] on div at bounding box center [1040, 326] width 9 height 9
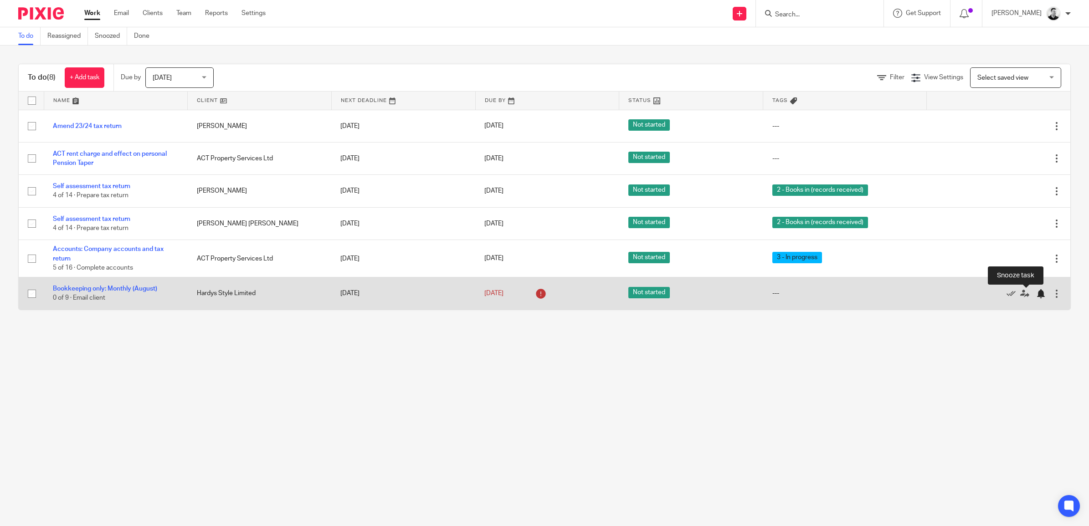
click at [1036, 295] on div at bounding box center [1040, 293] width 9 height 9
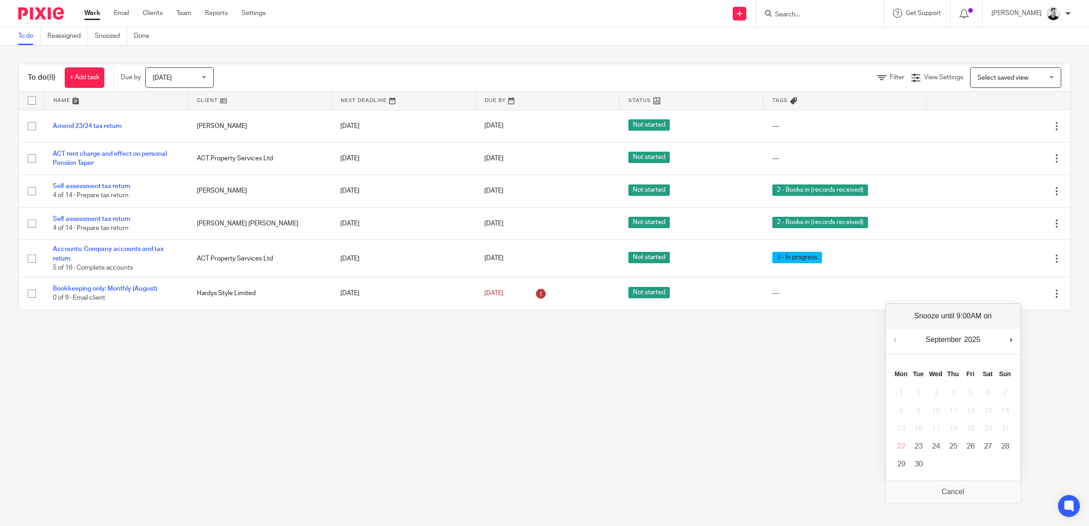
click at [487, 379] on main "To do Reassigned Snoozed Done To do (8) + Add task Due by Today Today Today Tom…" at bounding box center [544, 263] width 1089 height 526
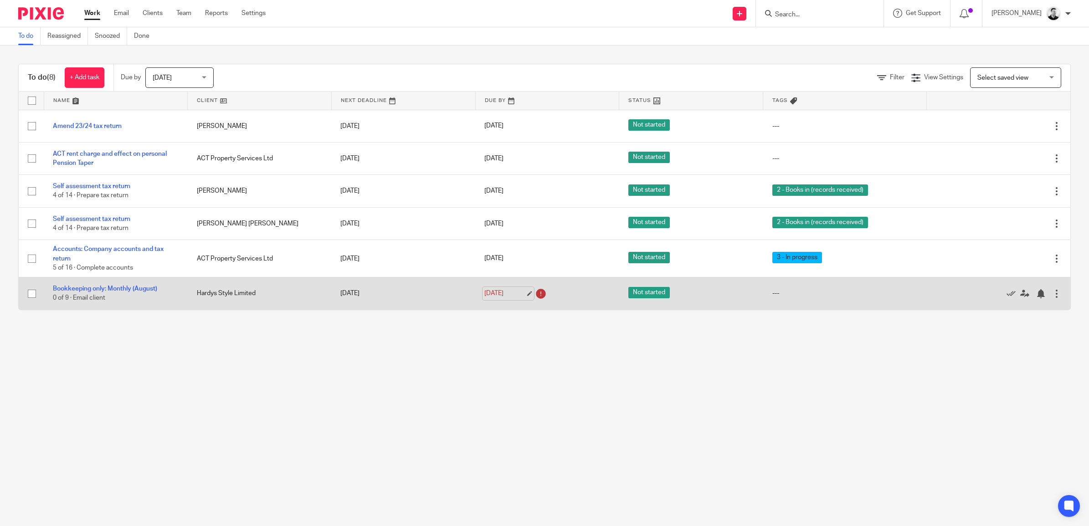
click at [493, 295] on link "26 Sep 2025" at bounding box center [504, 294] width 41 height 10
click at [1036, 296] on div at bounding box center [1040, 293] width 9 height 9
